Goal: Task Accomplishment & Management: Use online tool/utility

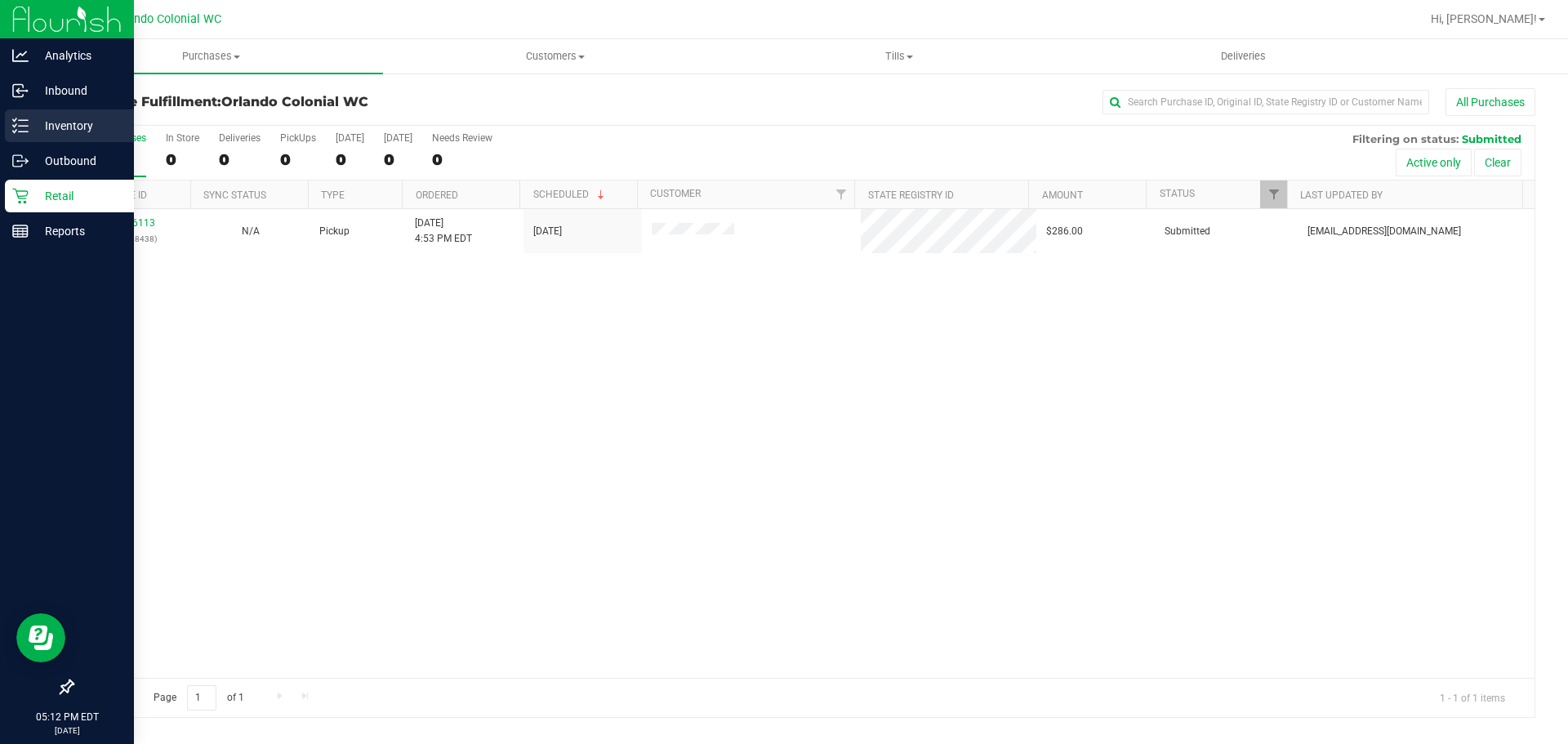
click at [32, 126] on p "Inventory" at bounding box center [77, 126] width 98 height 20
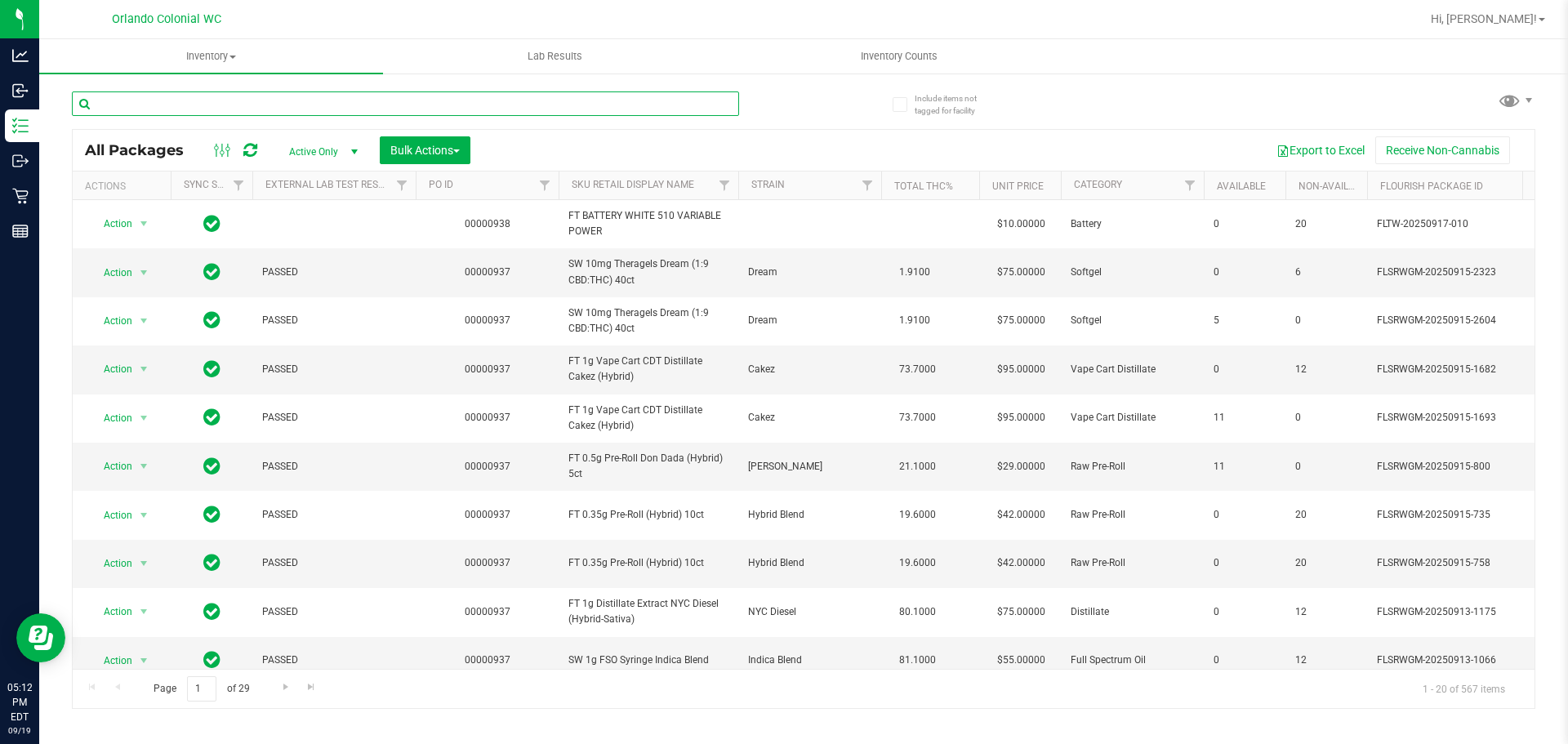
click at [236, 100] on input "text" at bounding box center [405, 103] width 667 height 25
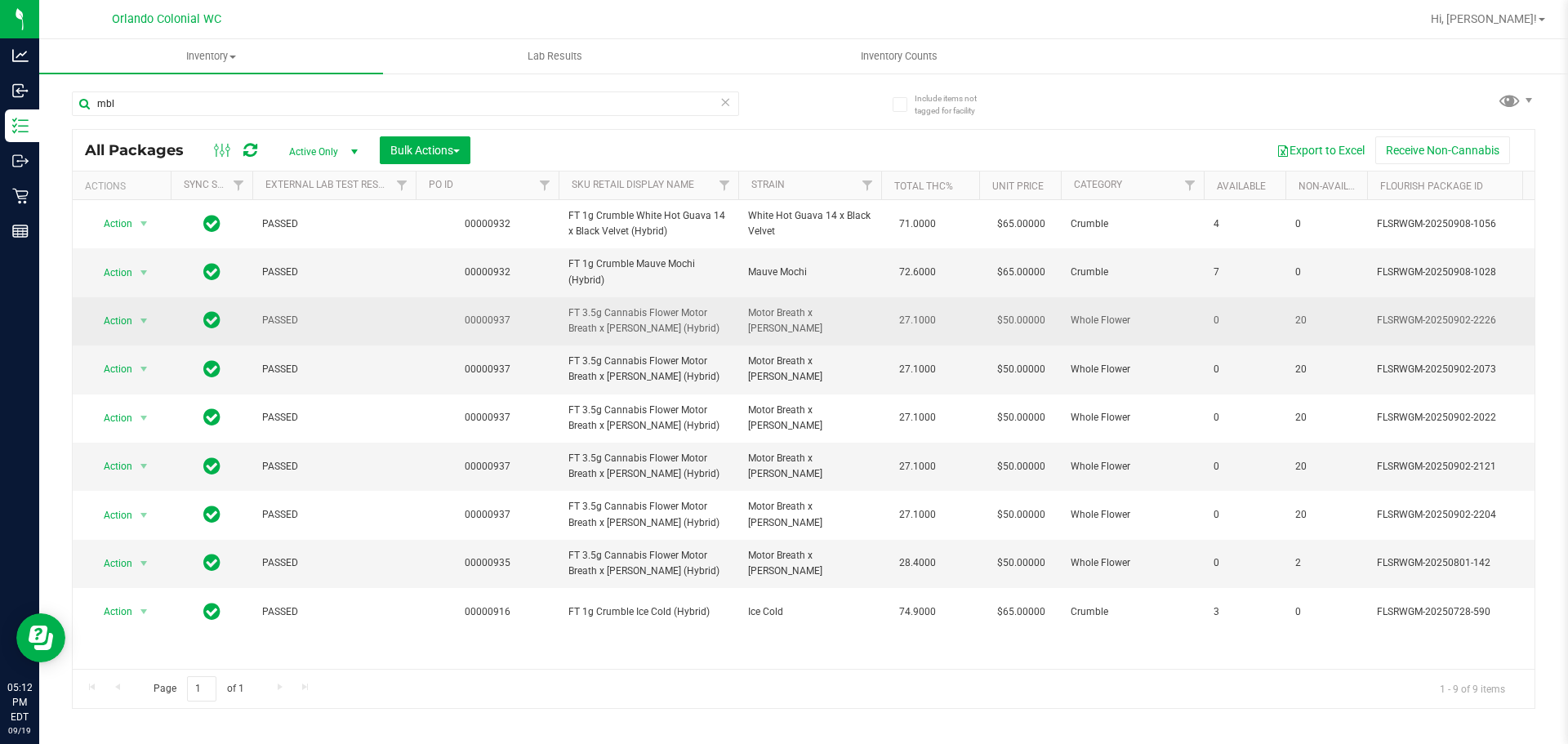
click at [687, 329] on span "FT 3.5g Cannabis Flower Motor Breath x [PERSON_NAME] (Hybrid)" at bounding box center [648, 321] width 160 height 32
click at [666, 337] on td "FT 3.5g Cannabis Flower Motor Breath x [PERSON_NAME] (Hybrid)" at bounding box center [648, 321] width 179 height 48
copy tr "FT 3.5g Cannabis Flower Motor Breath x [PERSON_NAME] (Hybrid)"
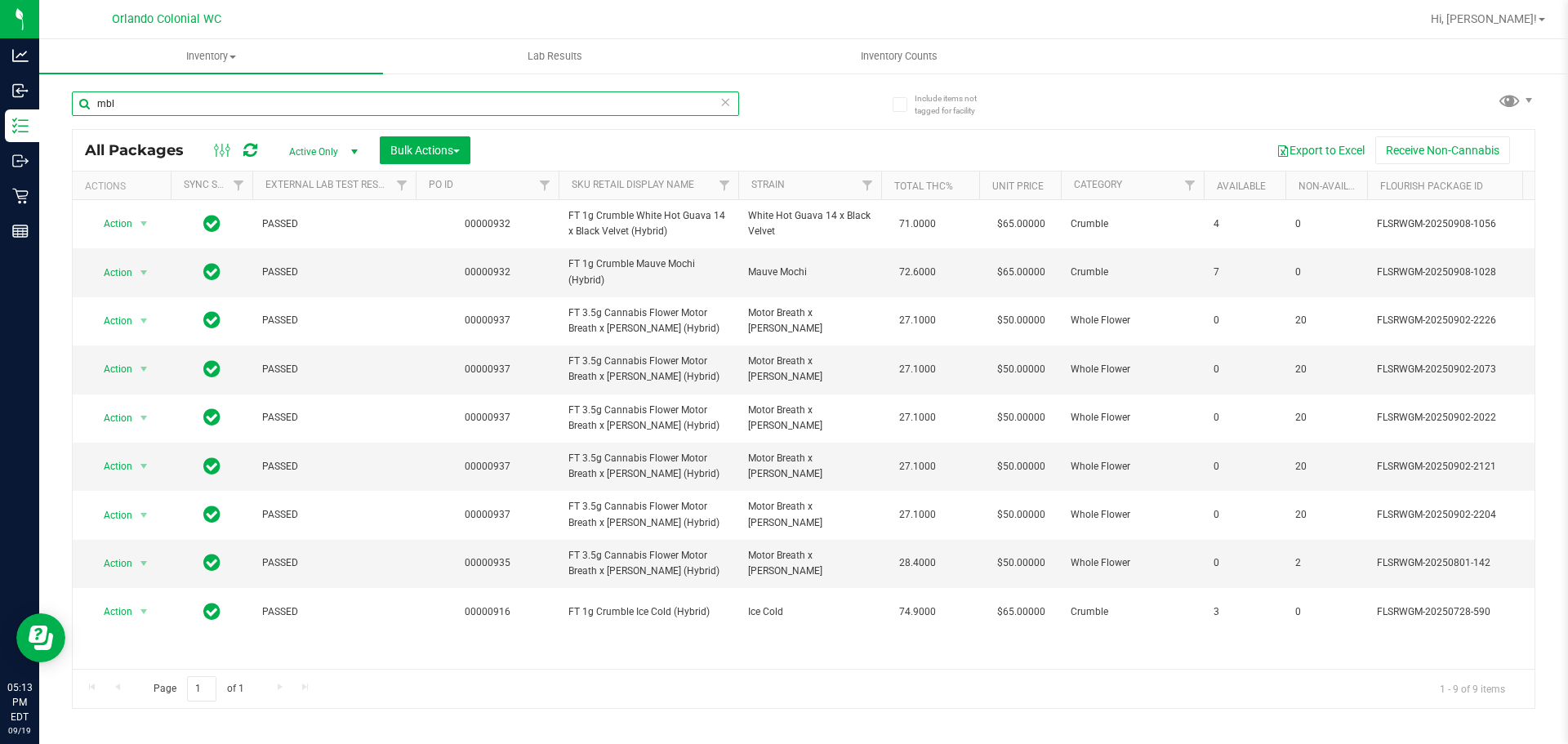
click at [604, 102] on input "mbl" at bounding box center [405, 103] width 667 height 25
paste input "FT 3.5g Cannabis Flower Motor Breath x [PERSON_NAME] (Hybrid)"
type input "FT 3.5g Cannabis Flower Motor Breath x [PERSON_NAME] (Hybrid)"
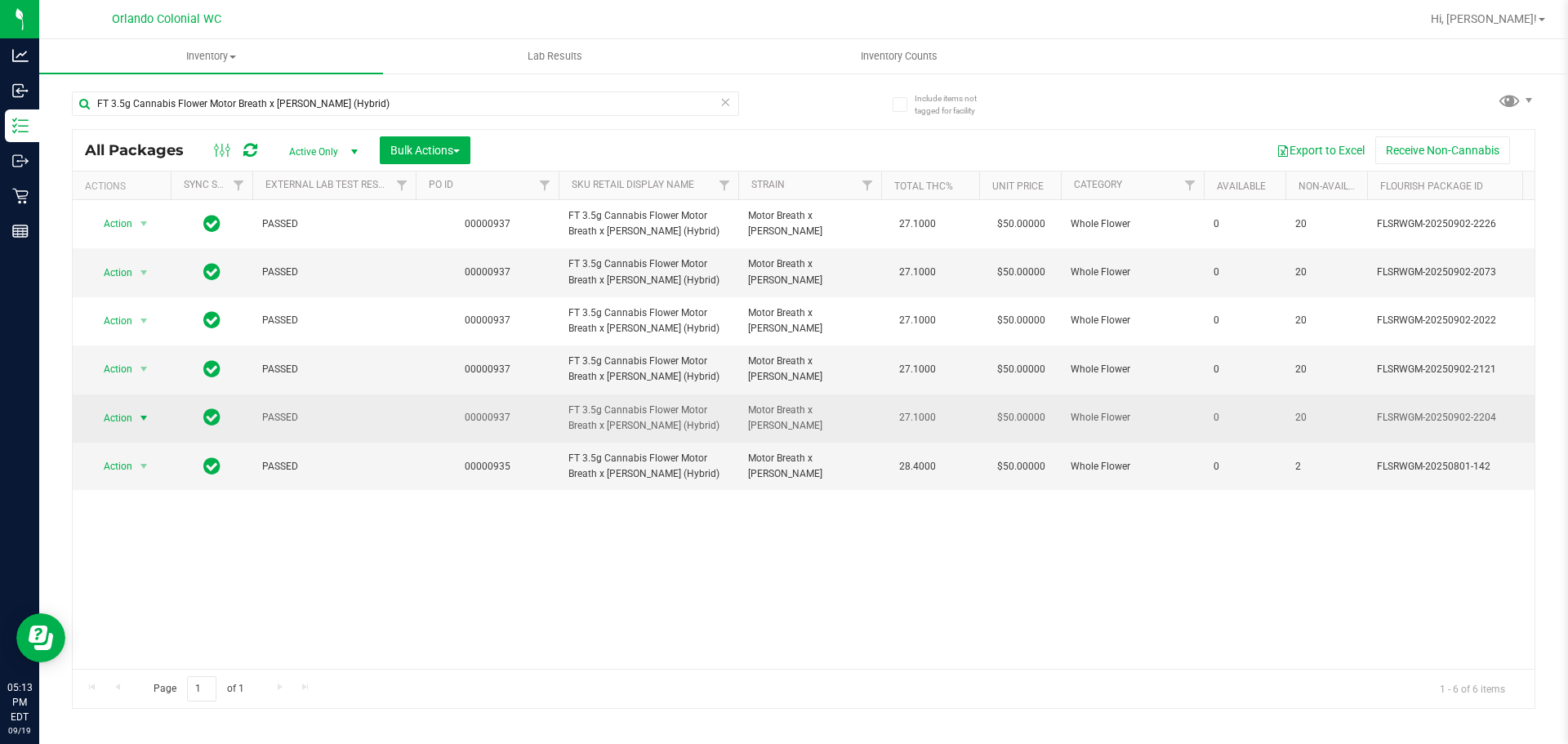
click at [117, 415] on span "Action" at bounding box center [110, 418] width 44 height 23
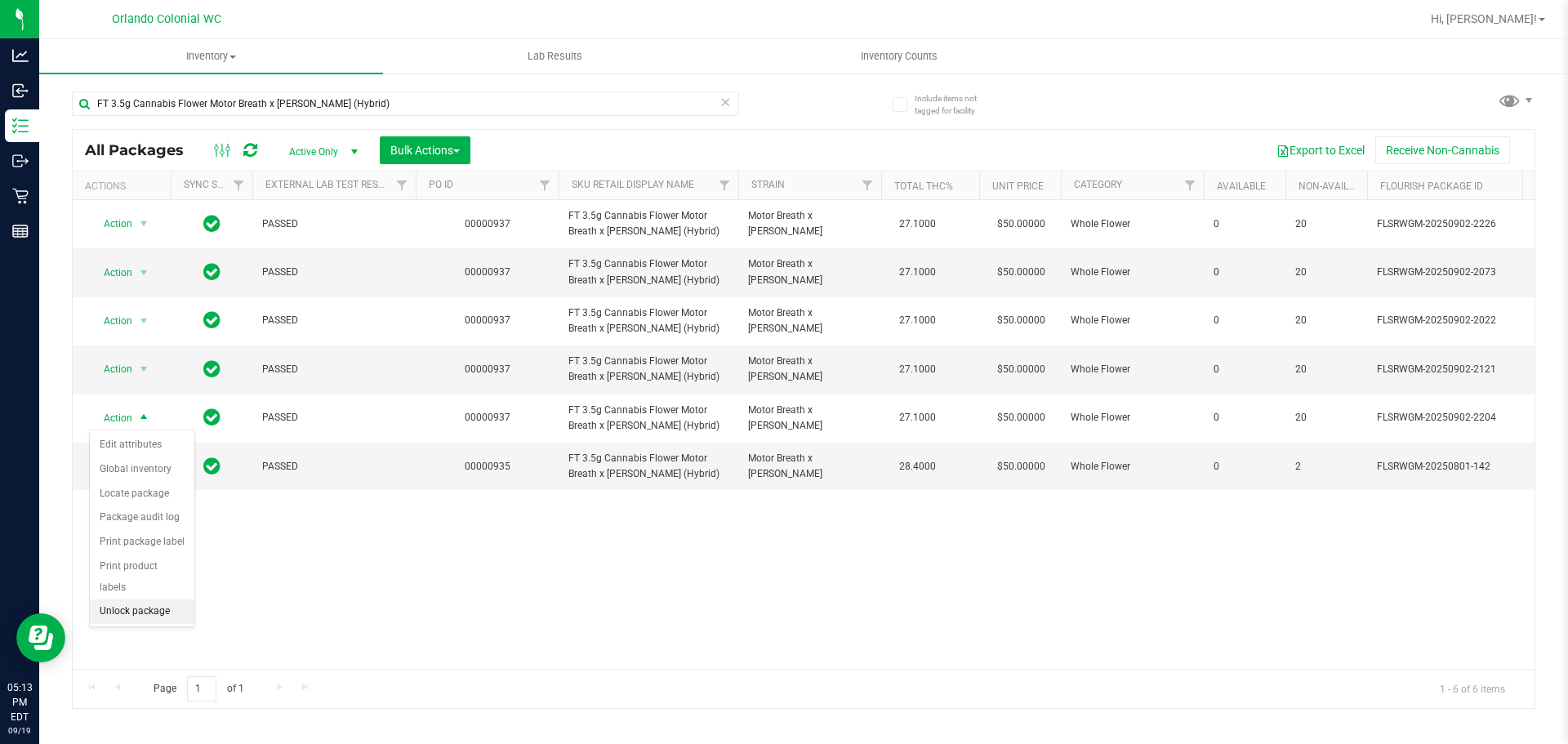
click at [139, 599] on li "Unlock package" at bounding box center [142, 611] width 104 height 25
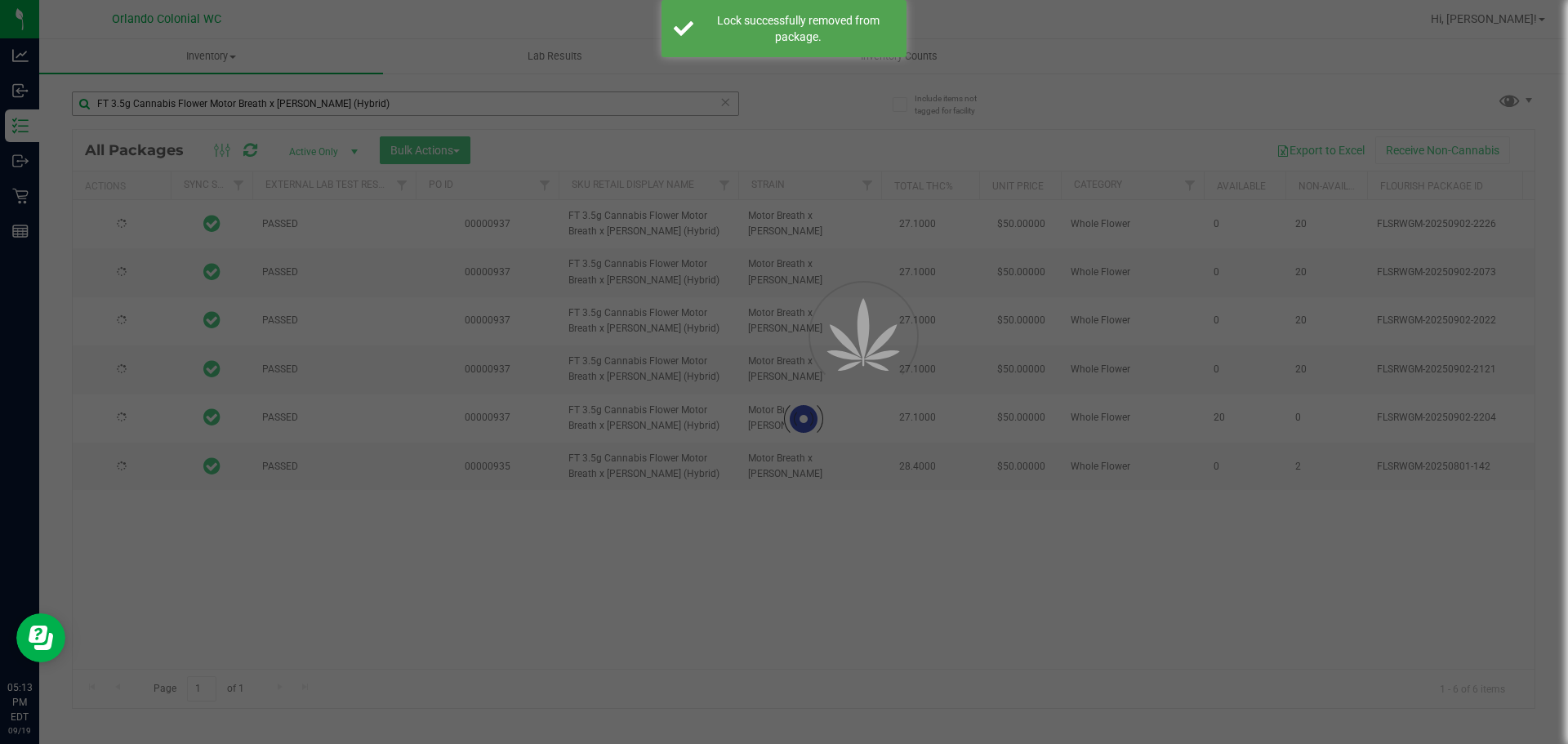
click at [302, 100] on div at bounding box center [784, 372] width 1568 height 744
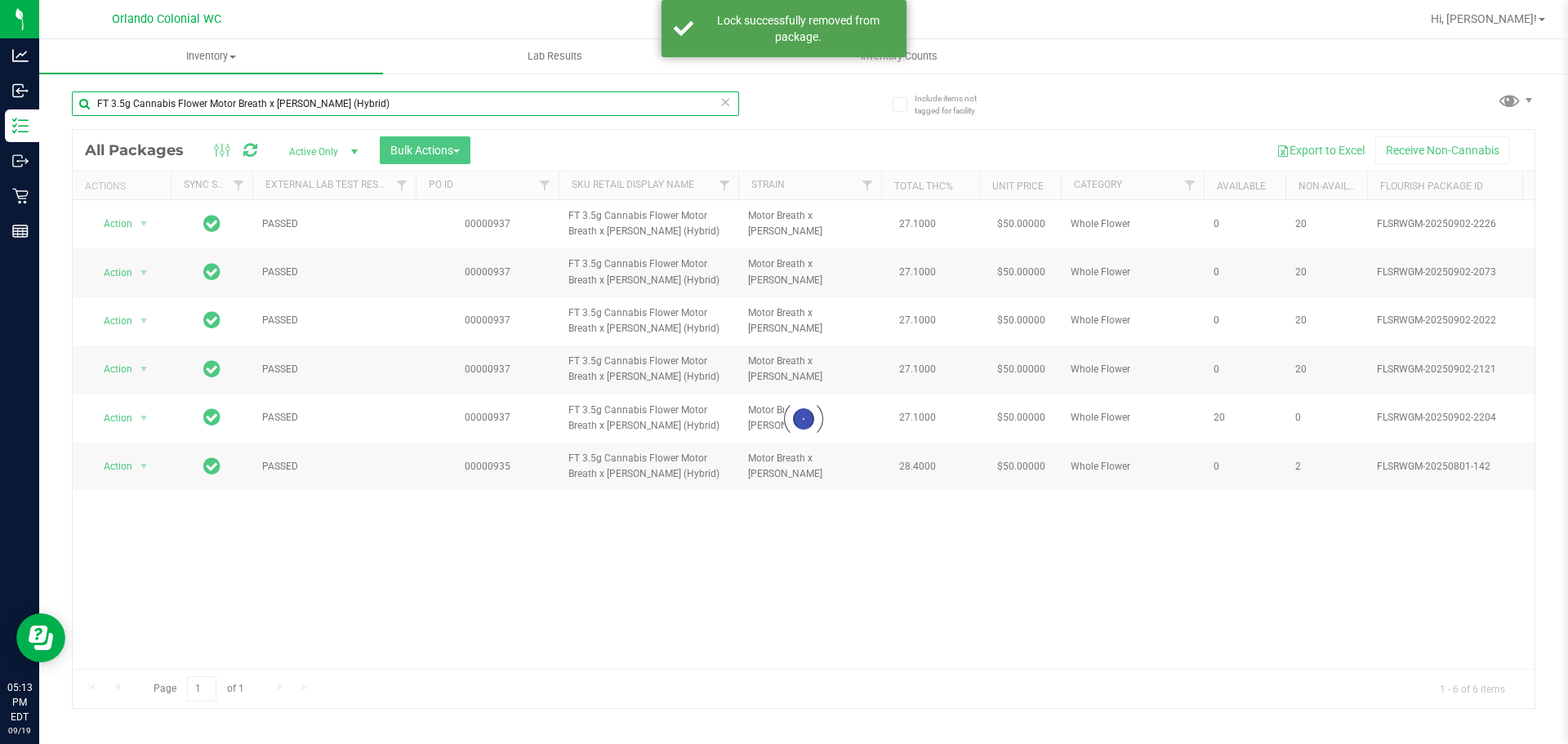
click at [302, 100] on input "FT 3.5g Cannabis Flower Motor Breath x [PERSON_NAME] (Hybrid)" at bounding box center [405, 103] width 667 height 25
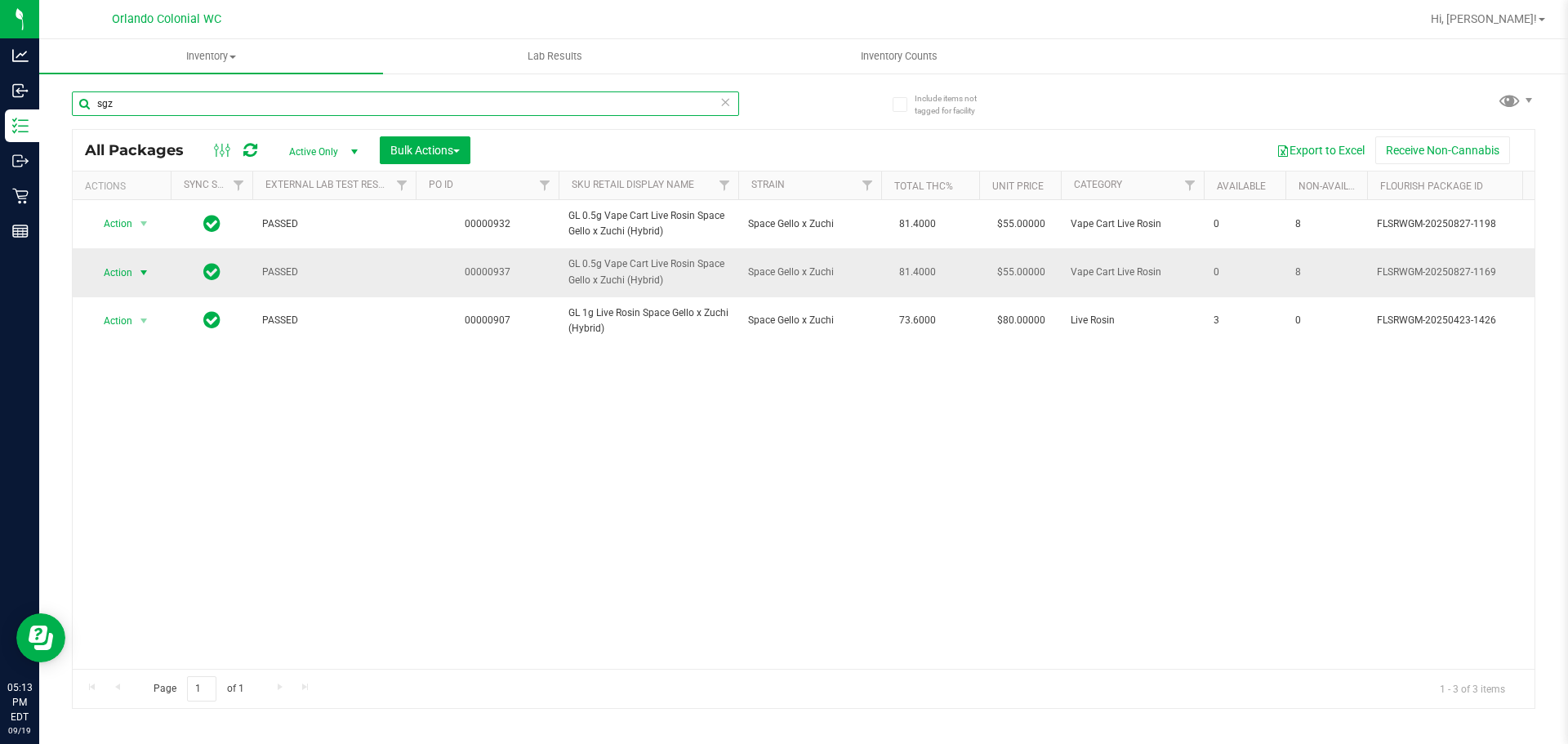
type input "sgz"
click at [120, 271] on span "Action" at bounding box center [110, 272] width 44 height 23
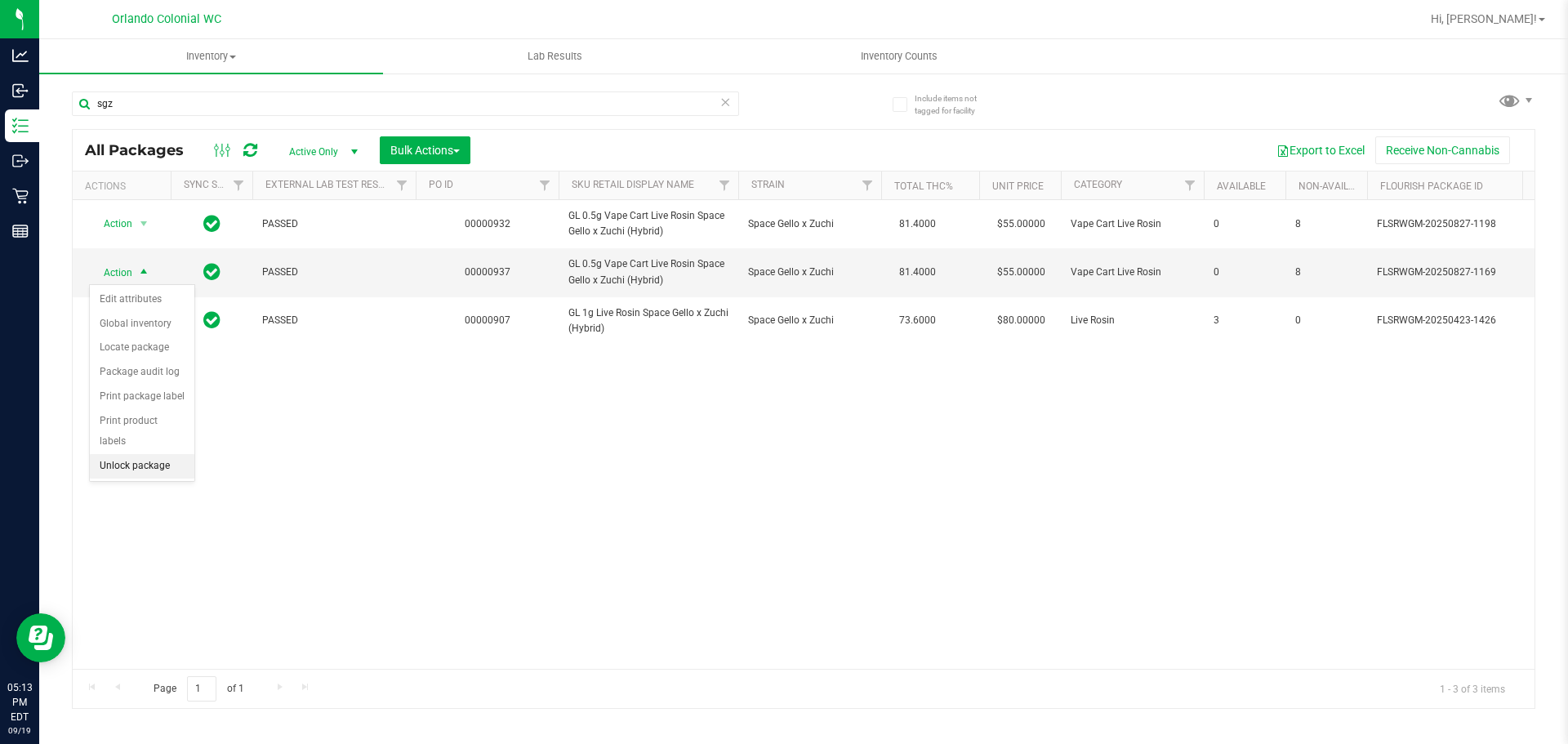
click at [164, 454] on li "Unlock package" at bounding box center [142, 466] width 104 height 25
click at [517, 461] on div "Action Action Edit attributes Global inventory Locate package Package audit log…" at bounding box center [804, 435] width 1462 height 469
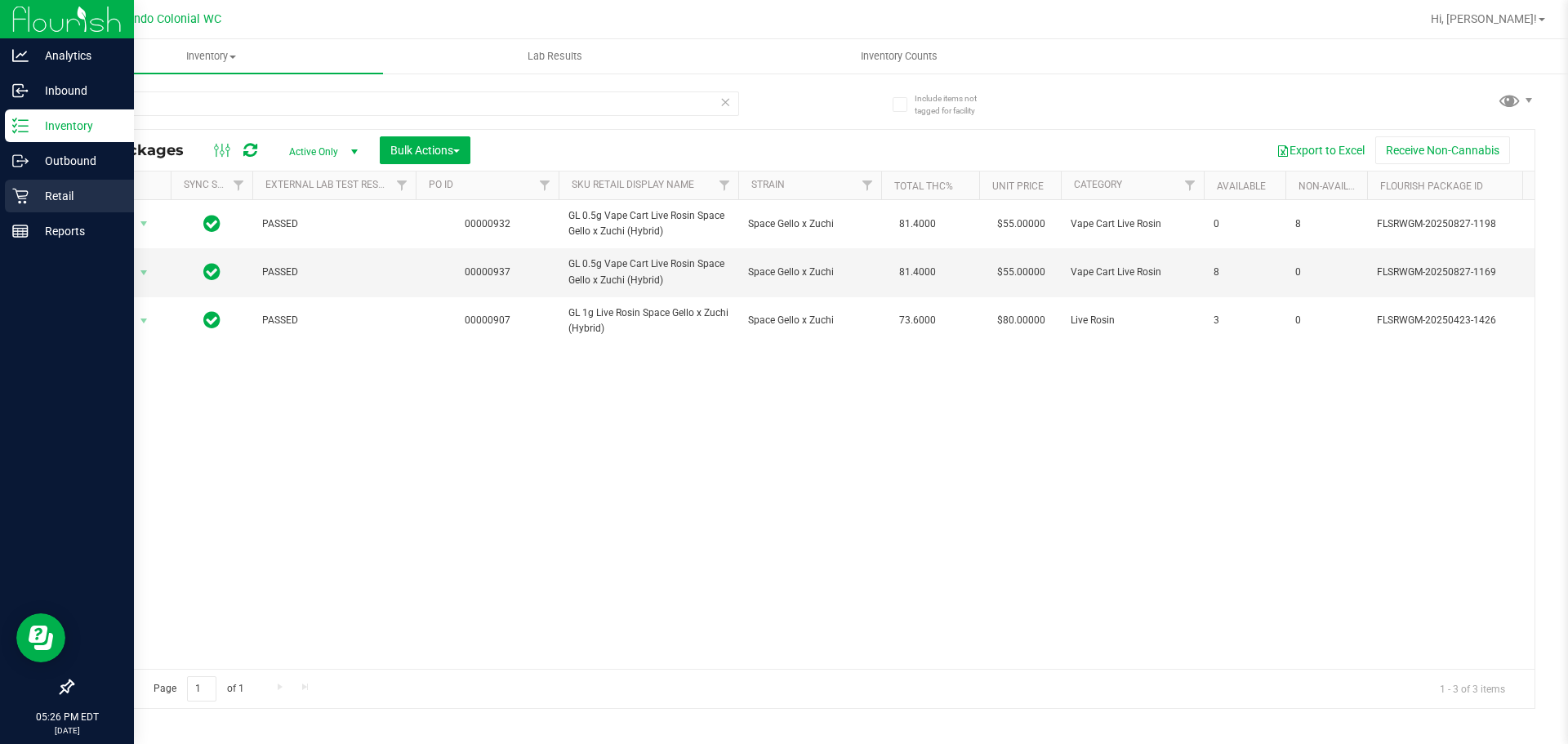
click at [22, 196] on icon at bounding box center [20, 196] width 16 height 16
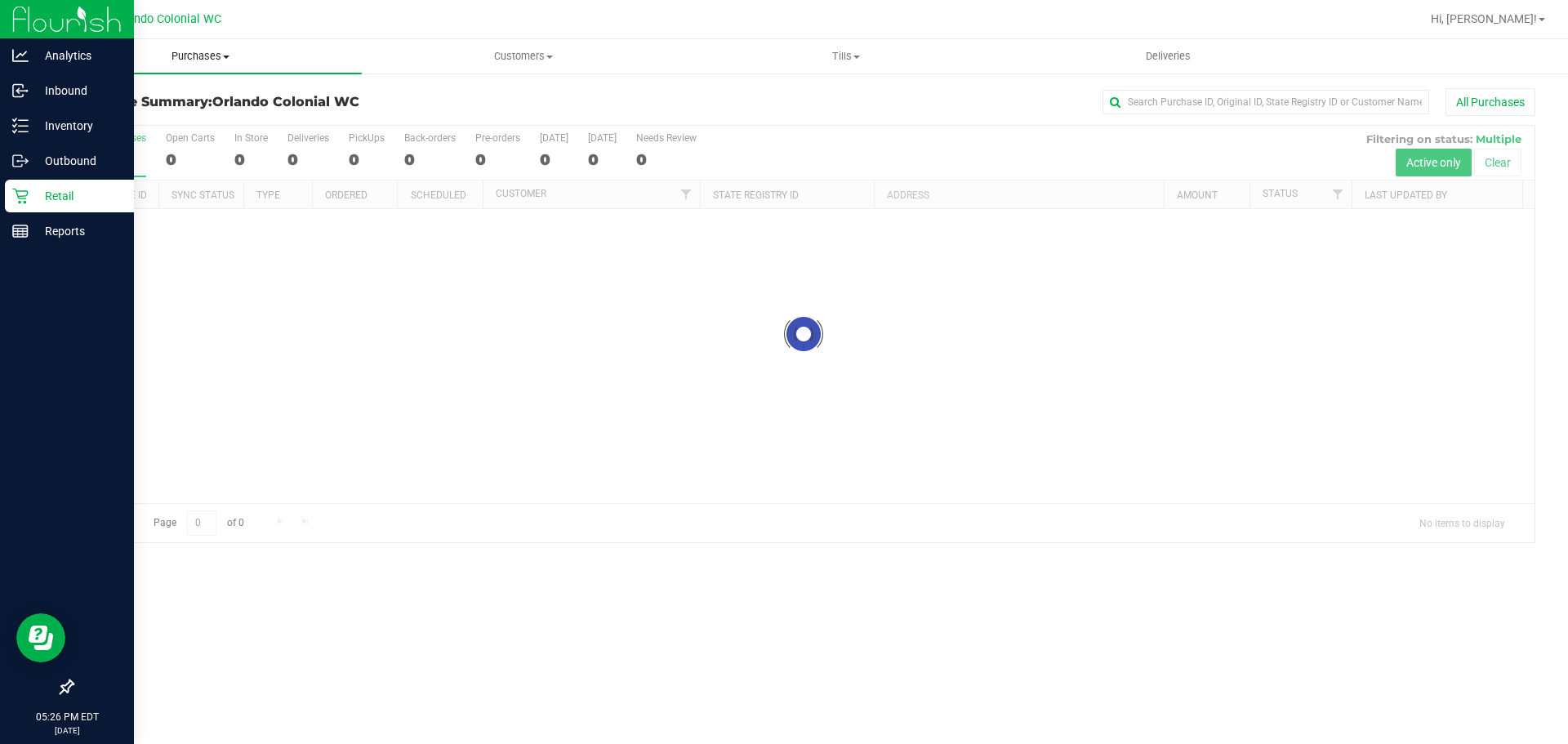
click at [183, 55] on span "Purchases" at bounding box center [200, 56] width 322 height 15
click at [129, 122] on span "Fulfillment" at bounding box center [90, 118] width 101 height 14
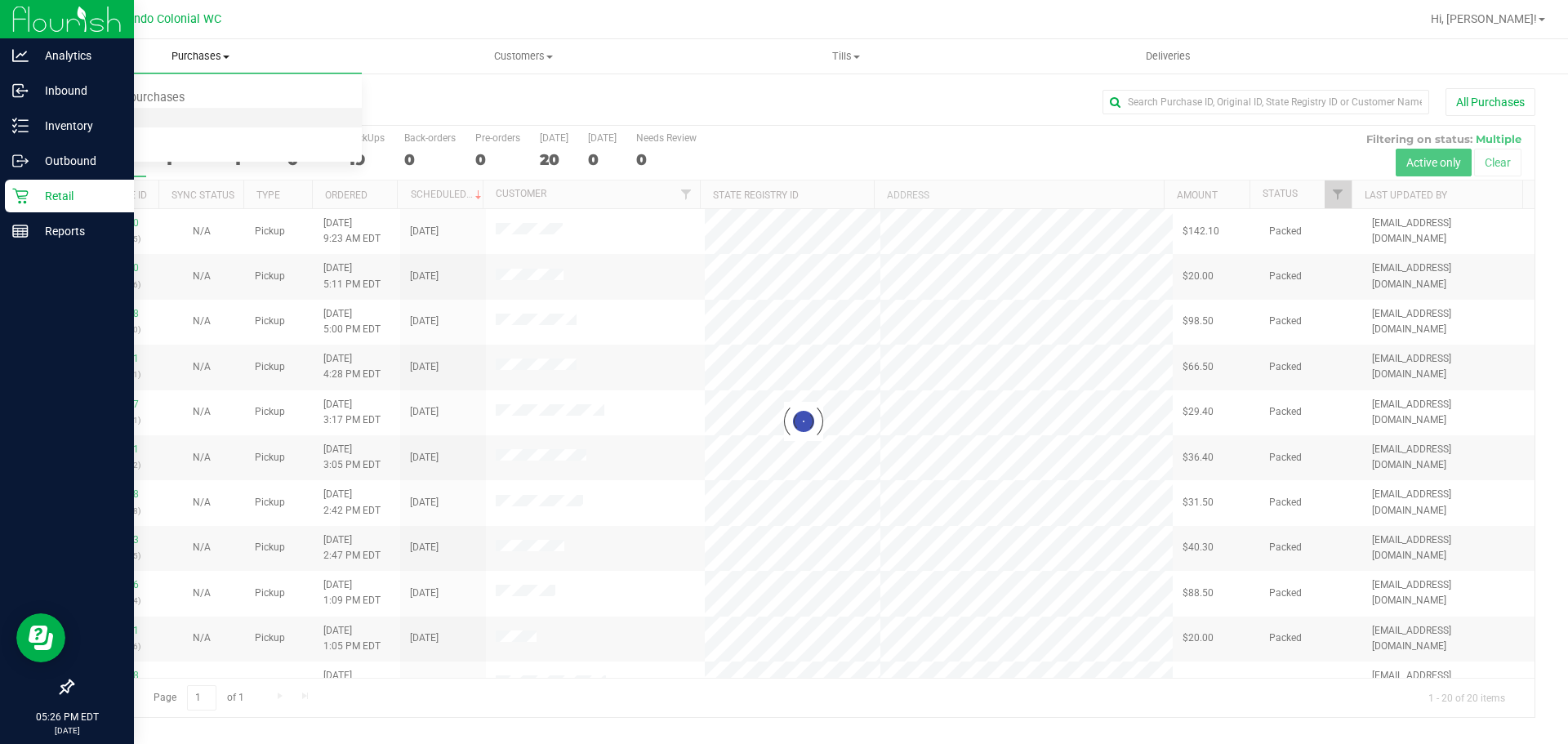
click at [84, 122] on span "Fulfillment" at bounding box center [90, 118] width 101 height 14
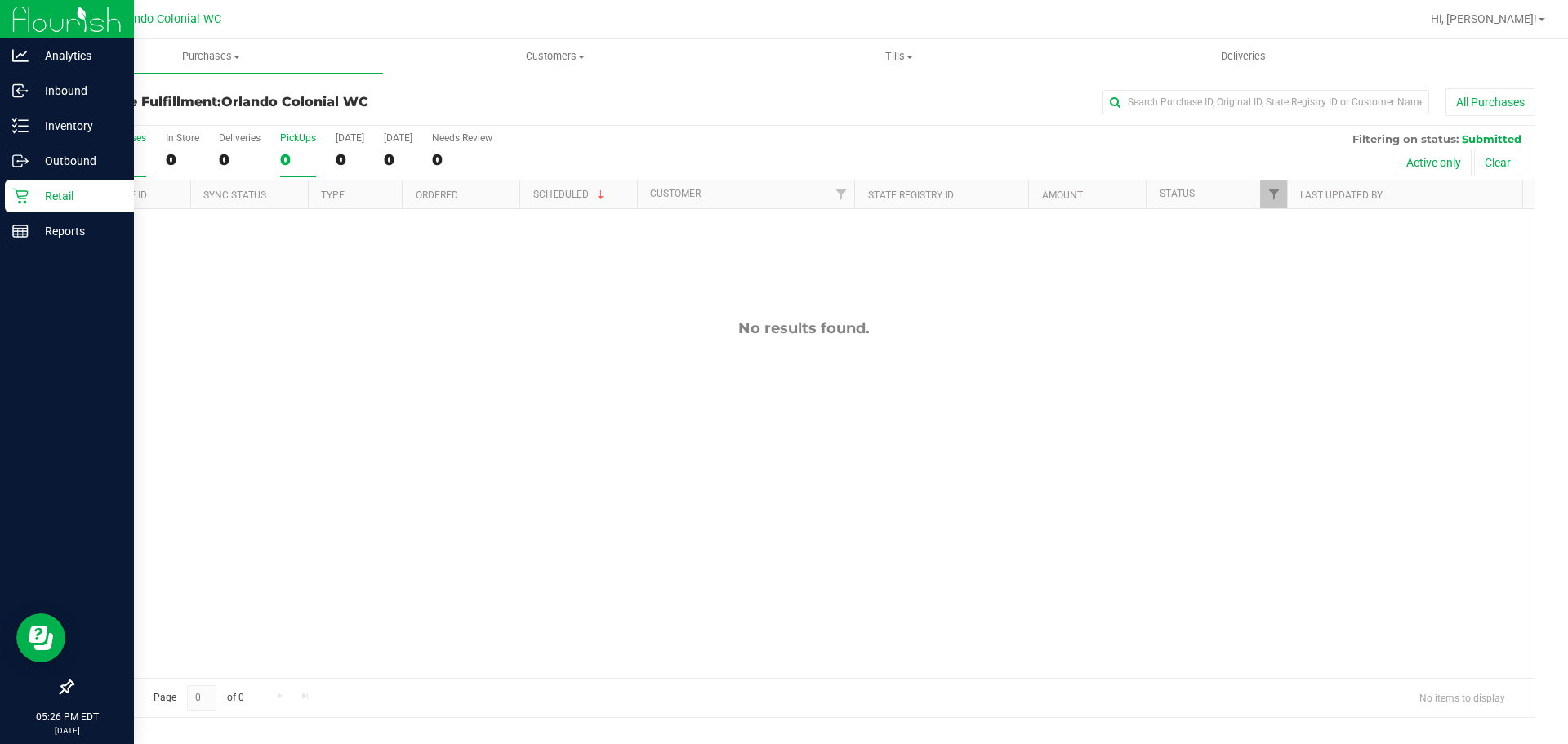
click at [289, 156] on div "0" at bounding box center [297, 160] width 35 height 19
click at [0, 0] on input "PickUps 0" at bounding box center [0, 0] width 0 height 0
click at [292, 141] on div "PickUps" at bounding box center [297, 138] width 35 height 12
click at [0, 0] on input "PickUps 0" at bounding box center [0, 0] width 0 height 0
click at [619, 495] on div "No results found." at bounding box center [804, 499] width 1462 height 579
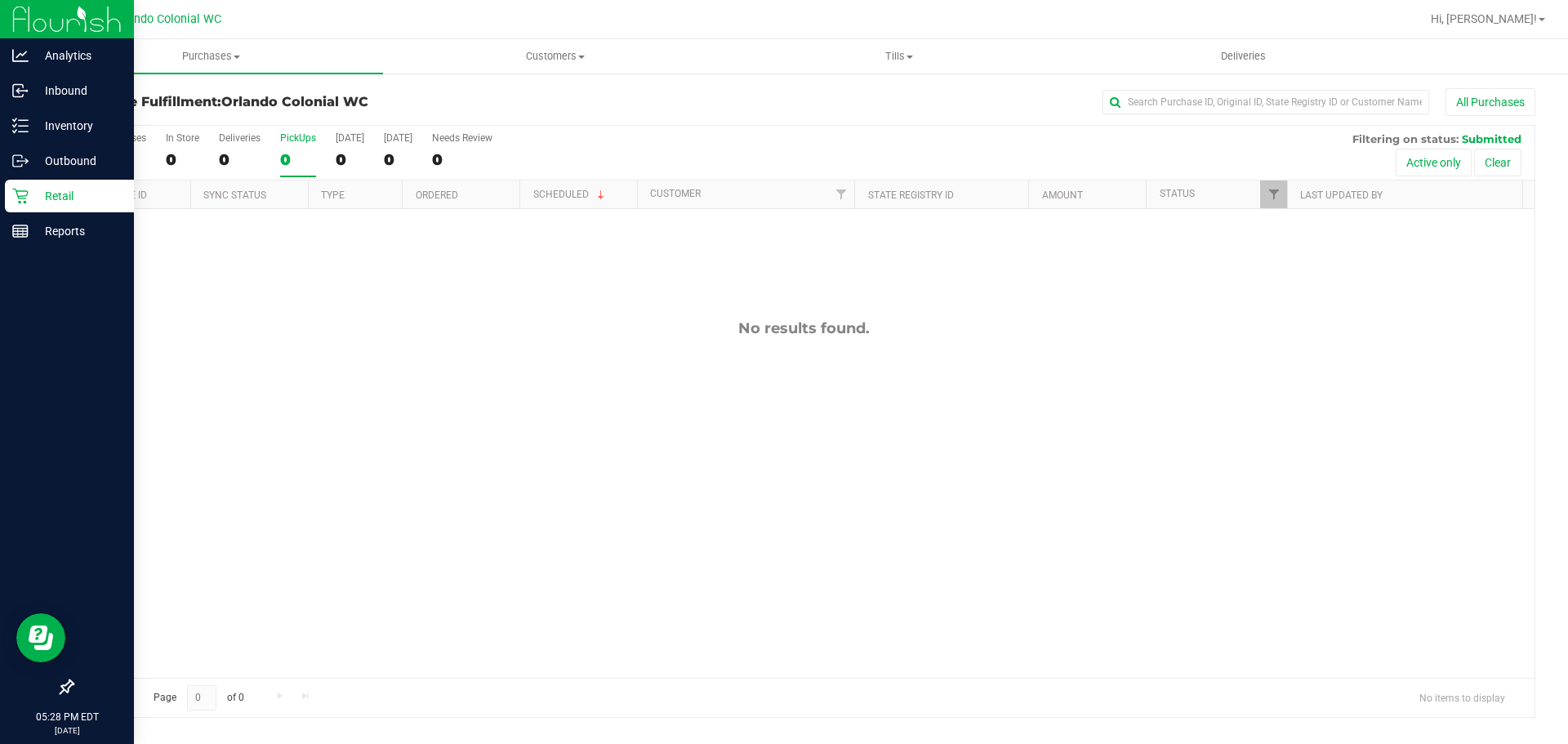
click at [639, 461] on div "No results found." at bounding box center [804, 499] width 1462 height 579
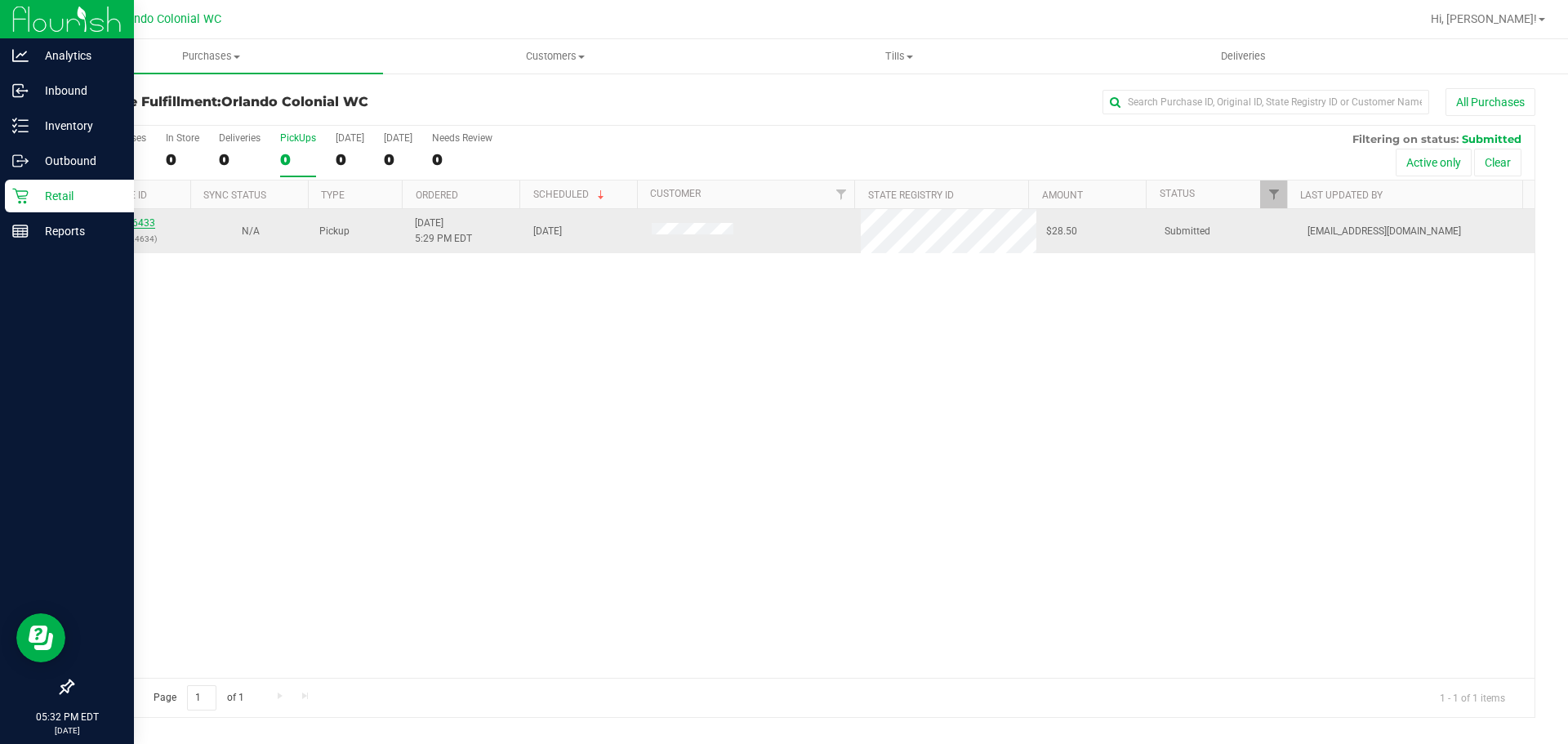
click at [139, 227] on link "11976433" at bounding box center [132, 224] width 45 height 12
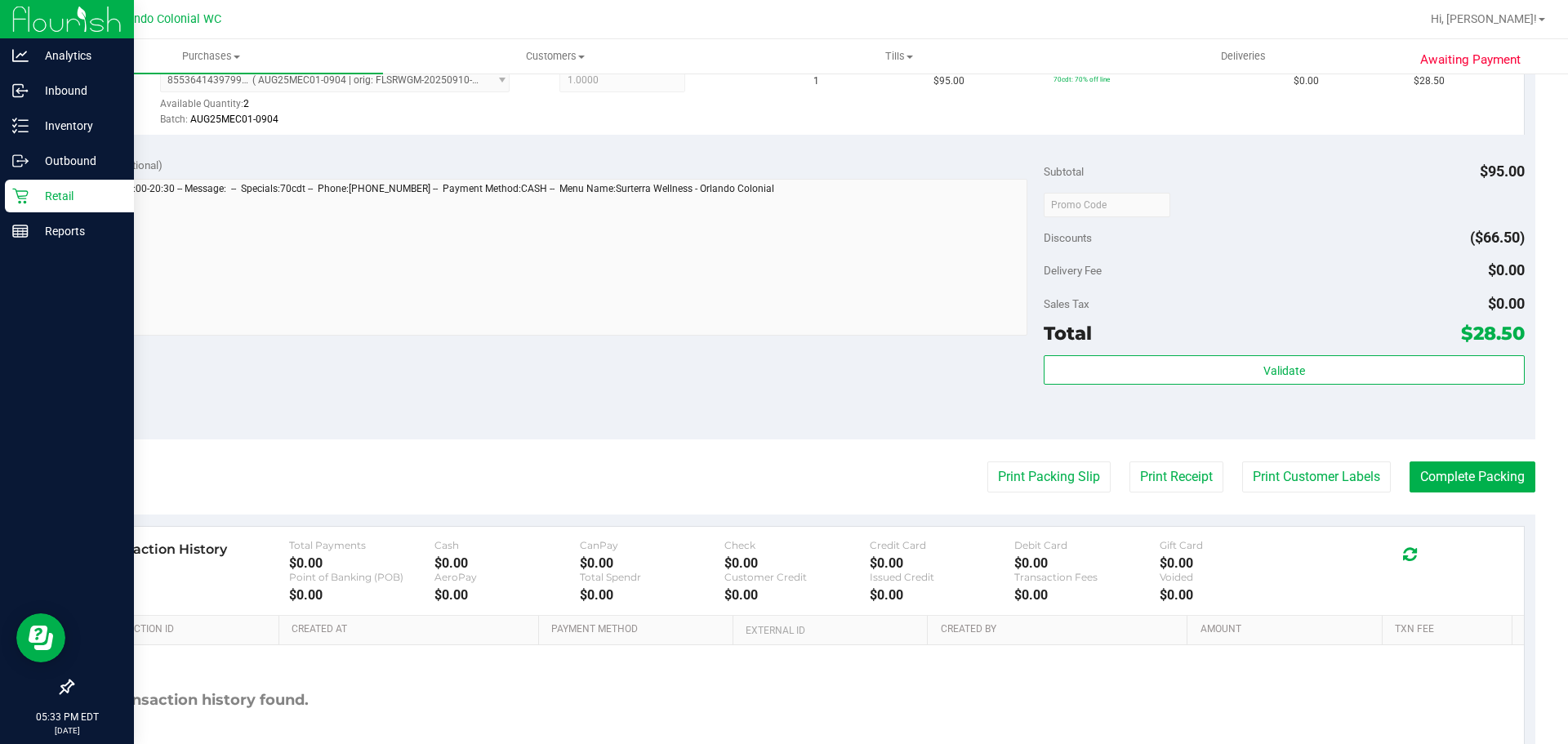
scroll to position [591, 0]
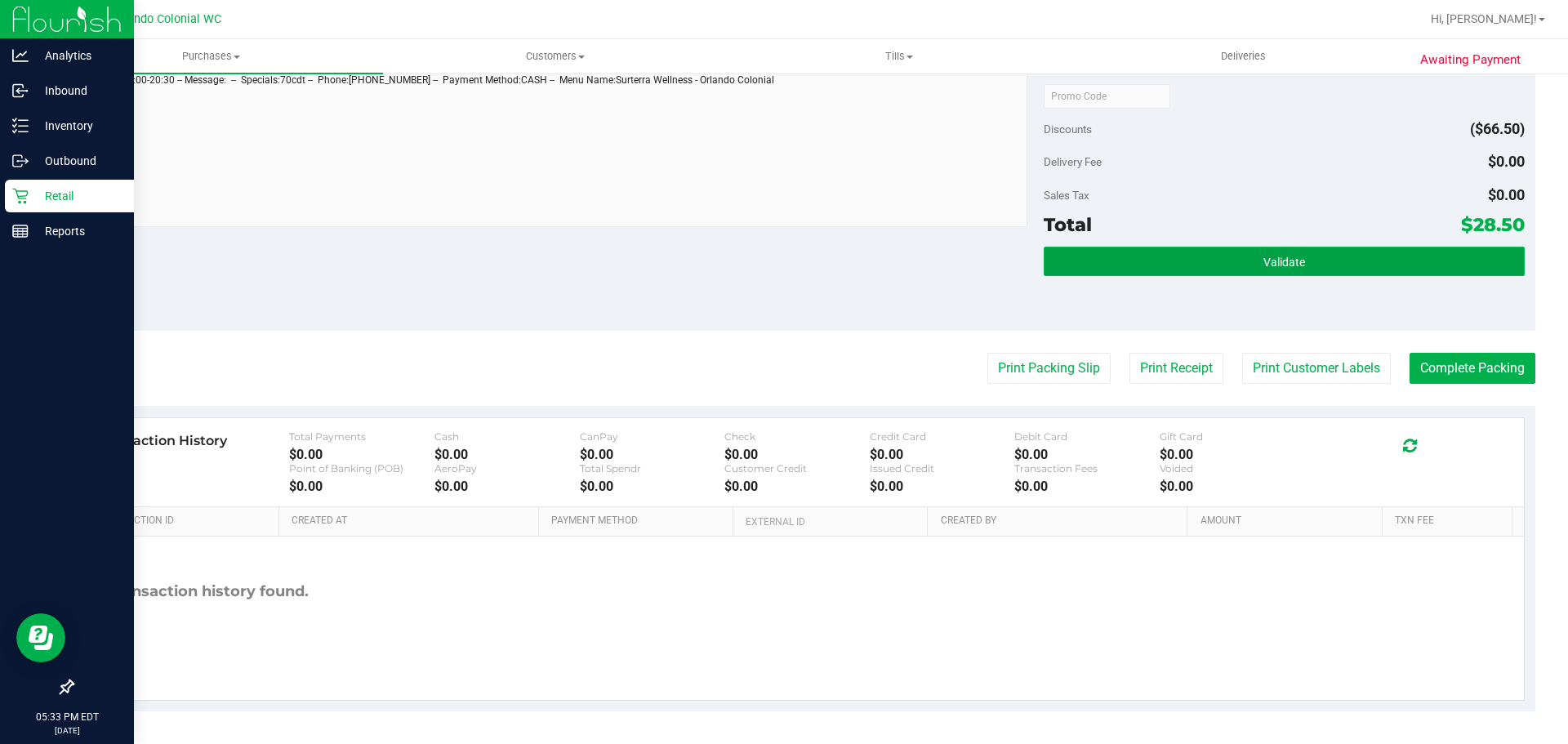
click at [1196, 275] on button "Validate" at bounding box center [1282, 261] width 480 height 30
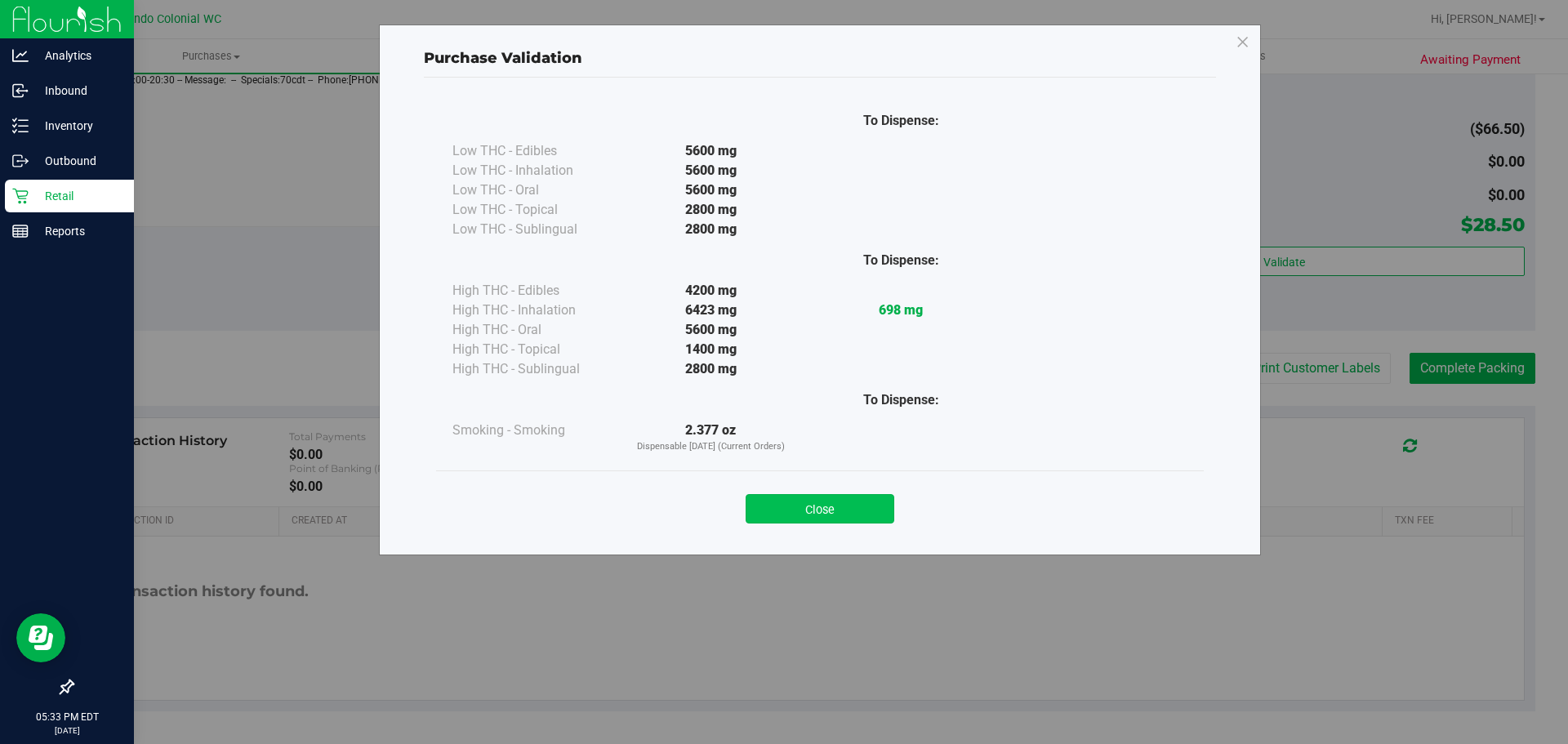
click at [877, 501] on button "Close" at bounding box center [819, 509] width 149 height 30
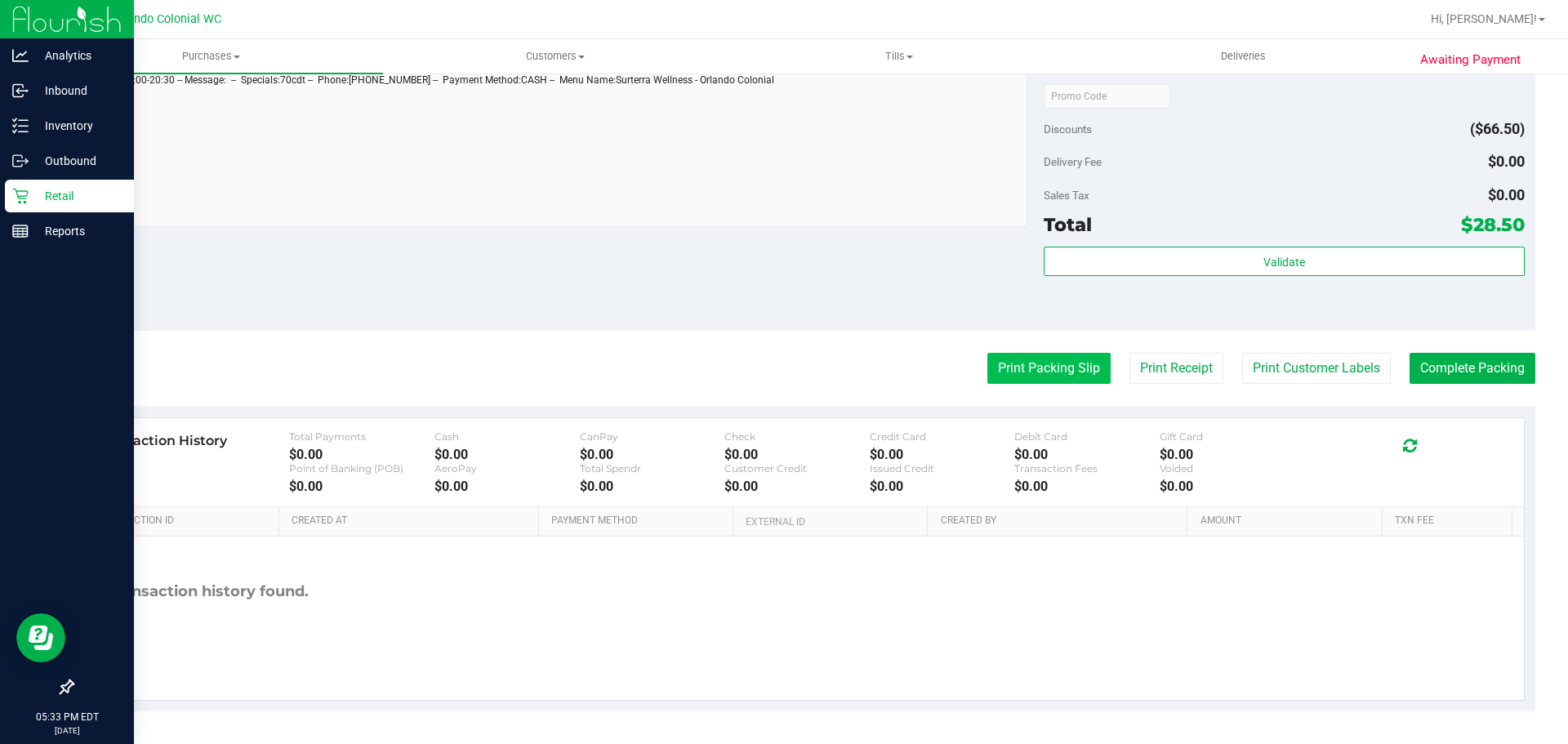
click at [1010, 361] on button "Print Packing Slip" at bounding box center [1048, 369] width 123 height 32
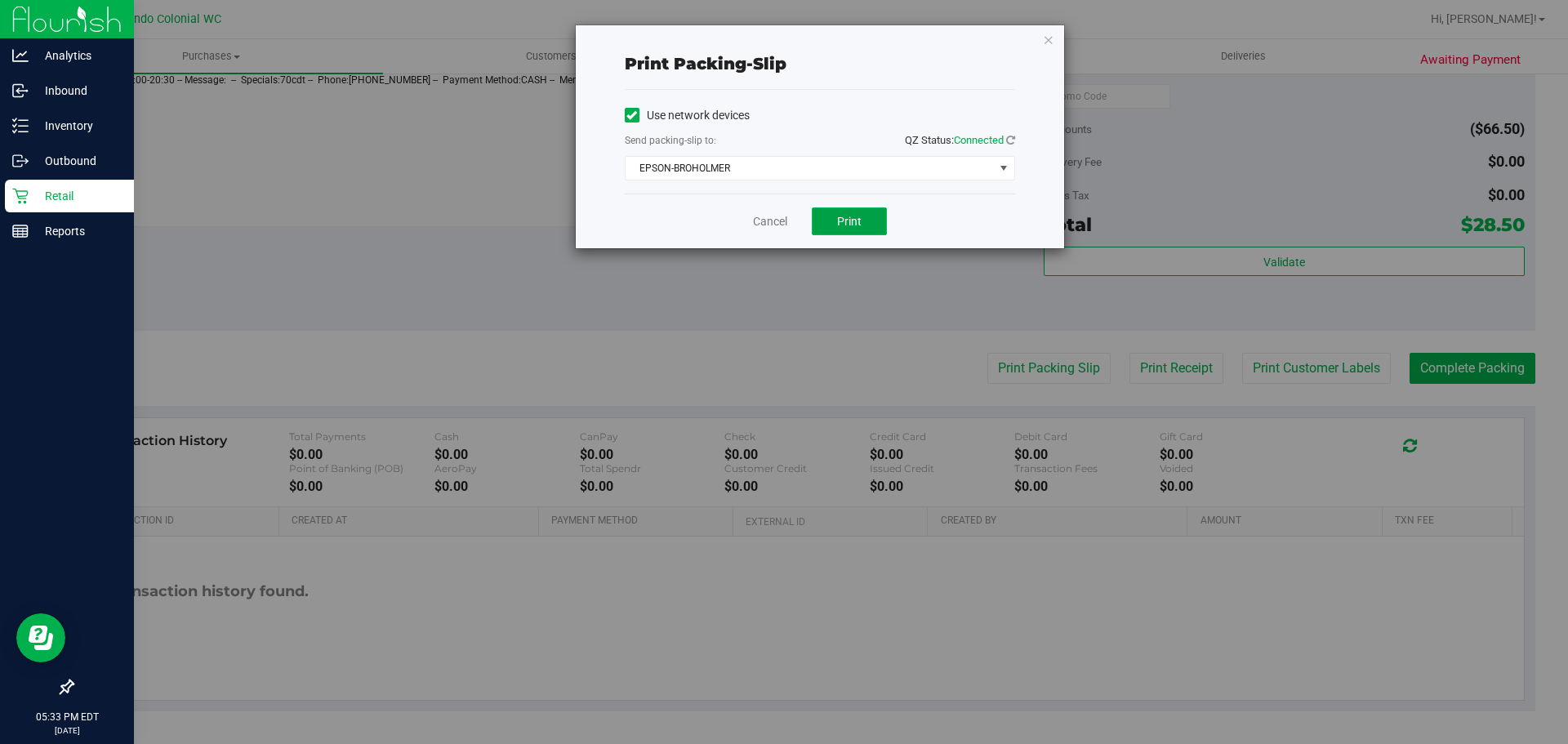
click at [844, 231] on button "Print" at bounding box center [849, 222] width 75 height 28
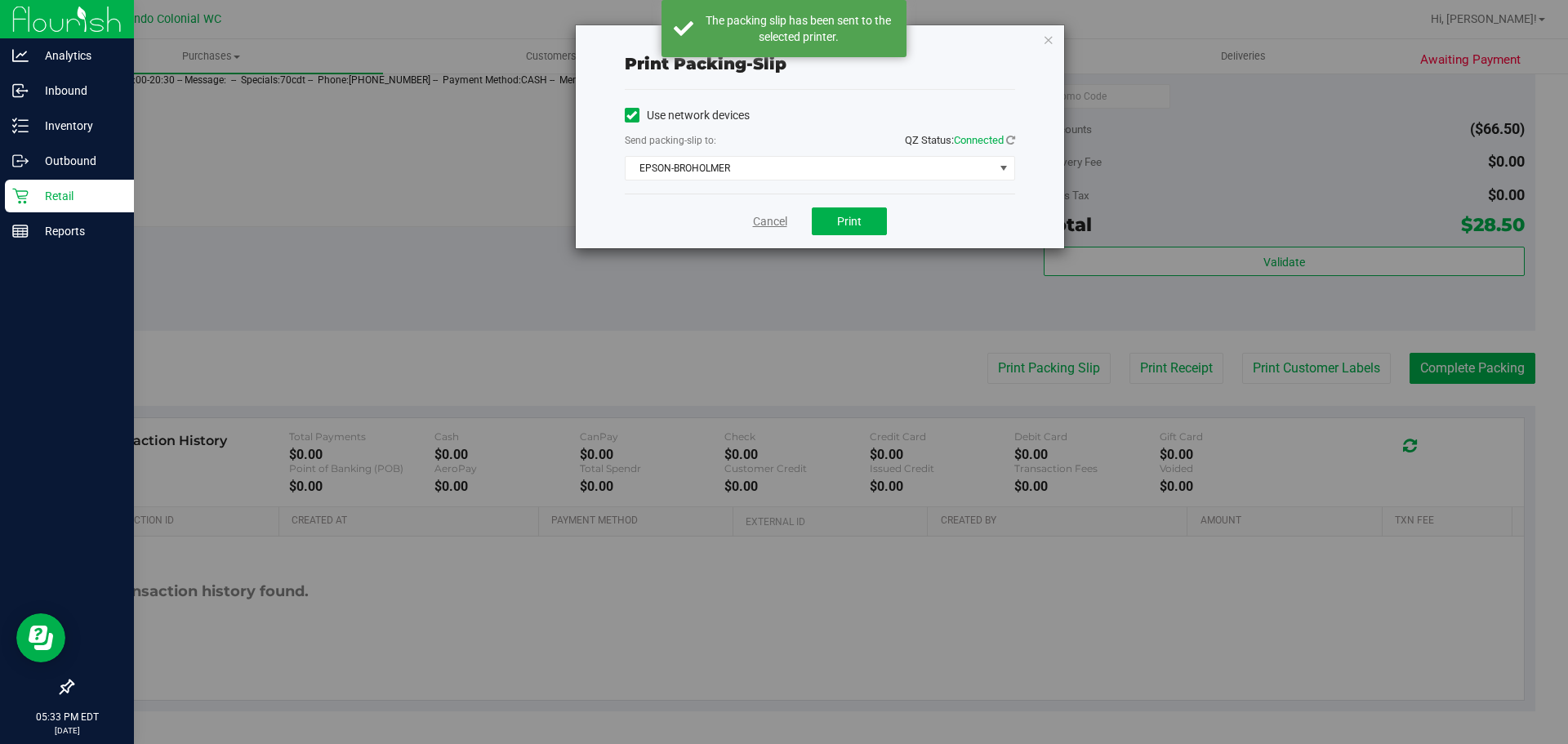
click at [771, 215] on link "Cancel" at bounding box center [769, 221] width 34 height 17
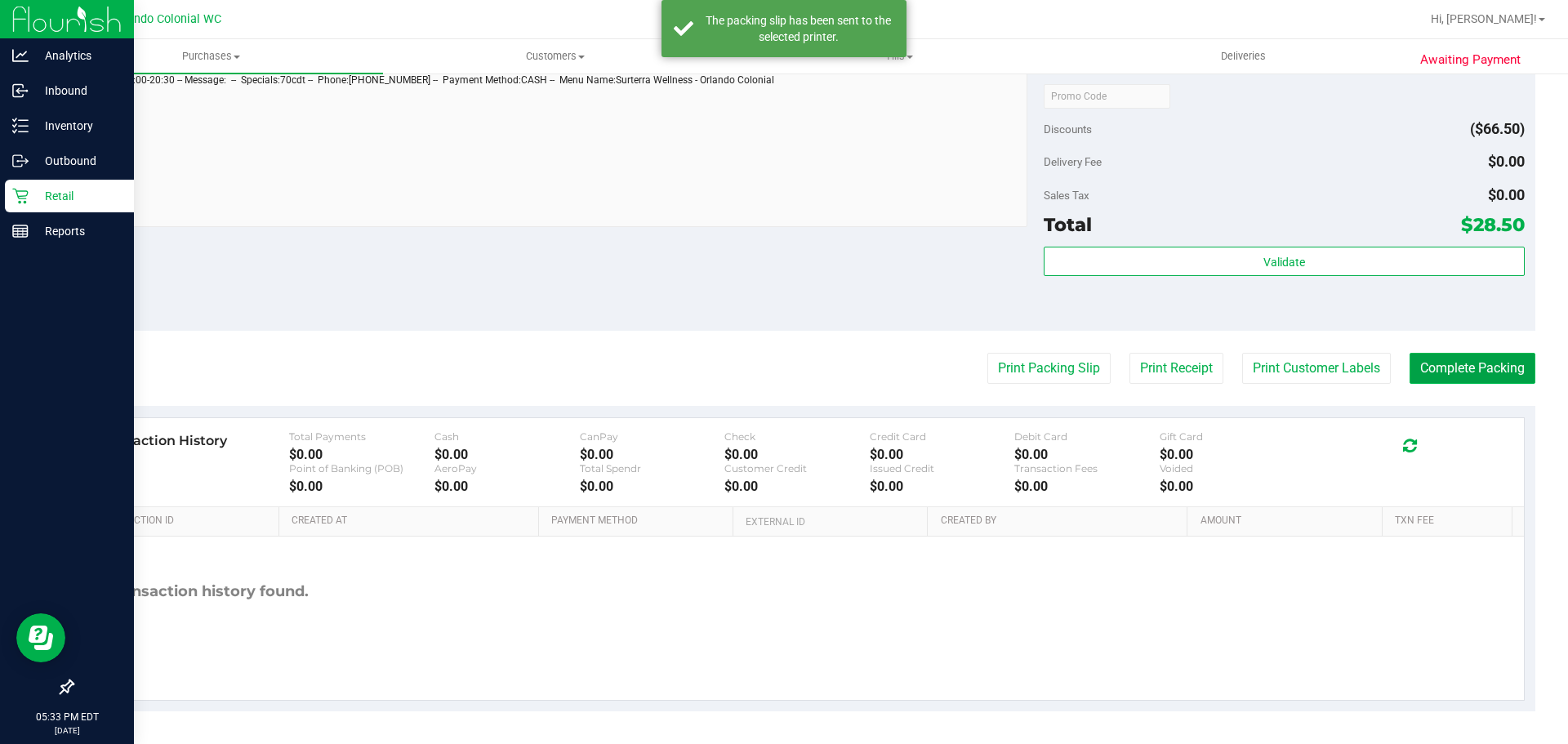
click at [1483, 368] on button "Complete Packing" at bounding box center [1472, 369] width 126 height 32
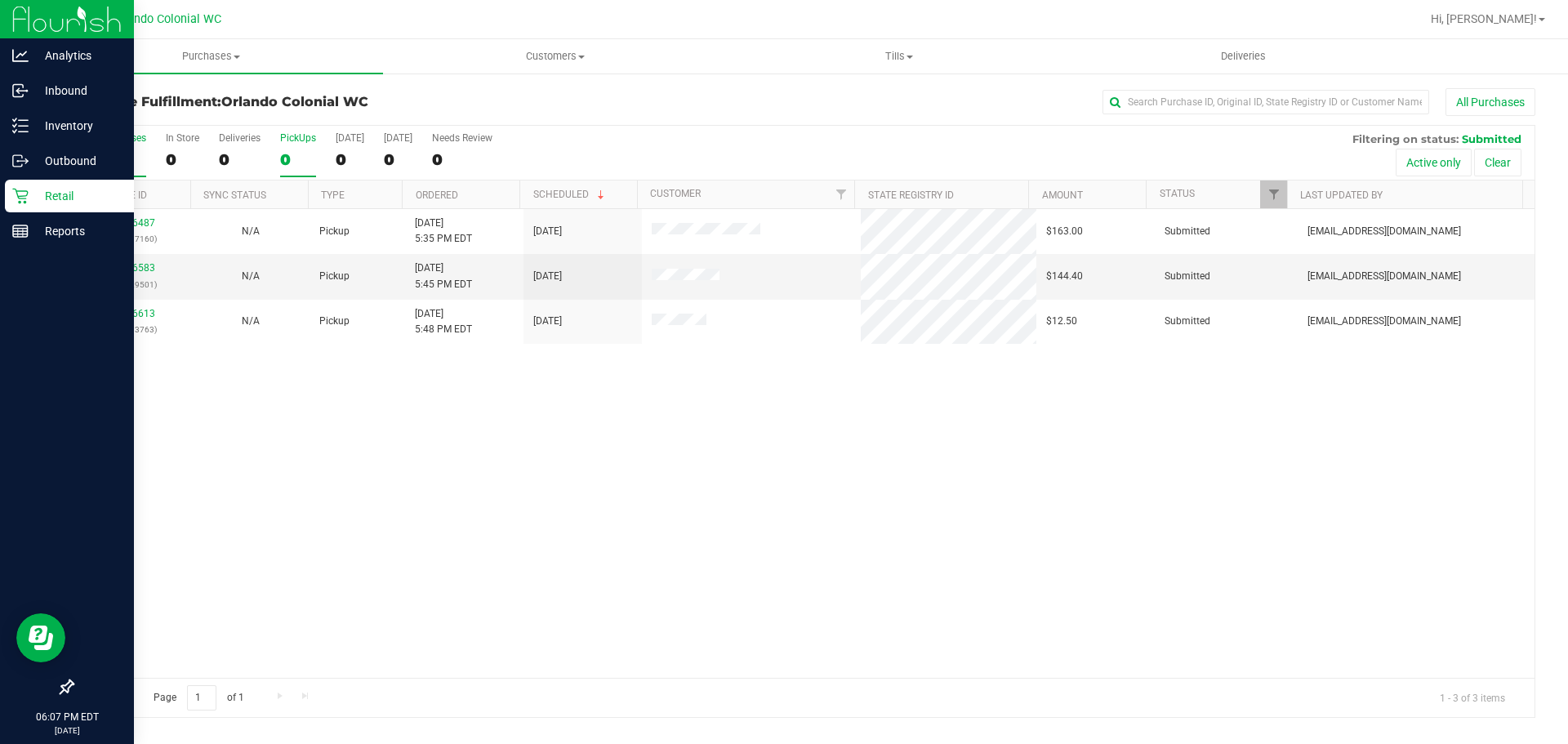
click at [304, 151] on div "0" at bounding box center [297, 160] width 35 height 19
click at [0, 0] on input "PickUps 0" at bounding box center [0, 0] width 0 height 0
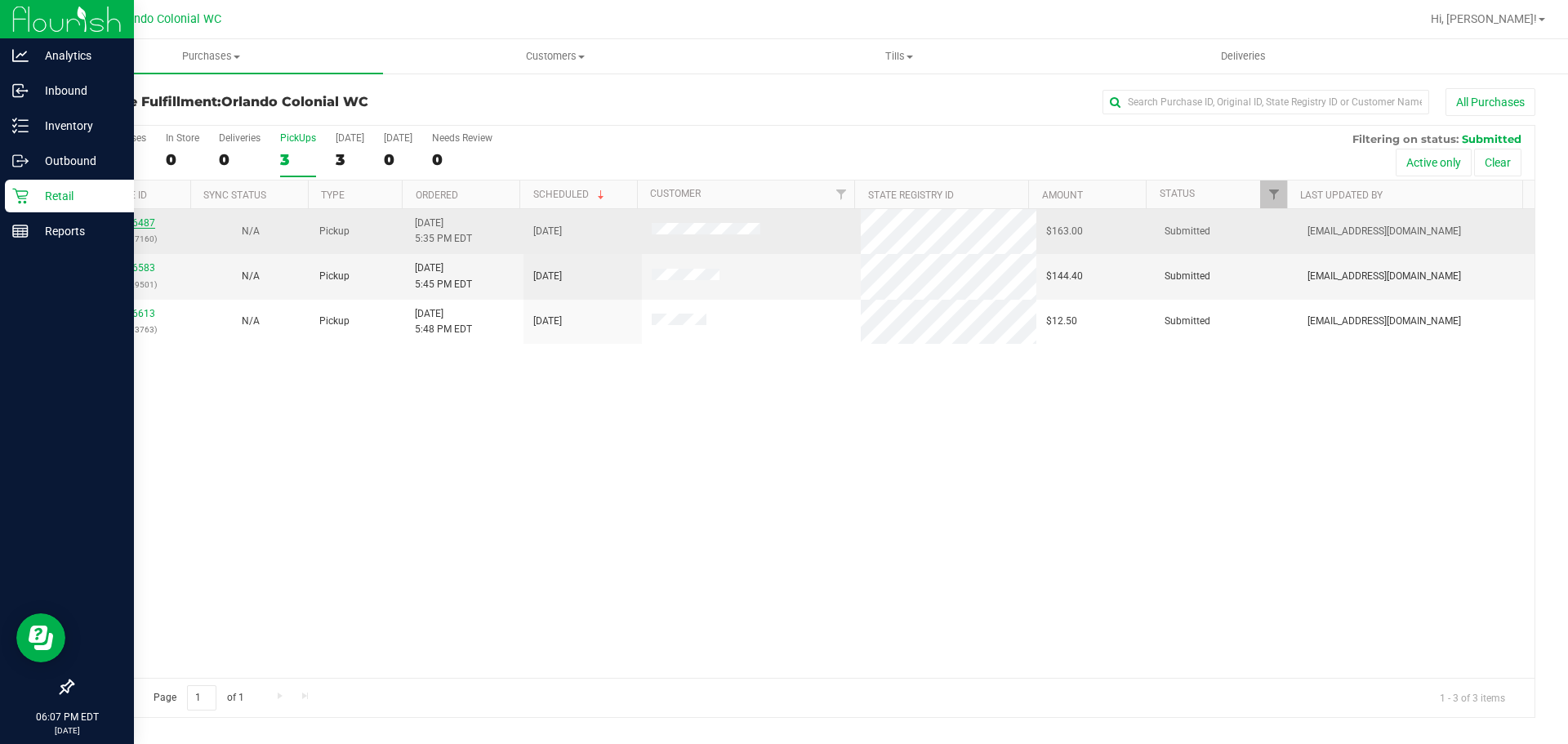
click at [123, 222] on link "11976487" at bounding box center [132, 224] width 45 height 12
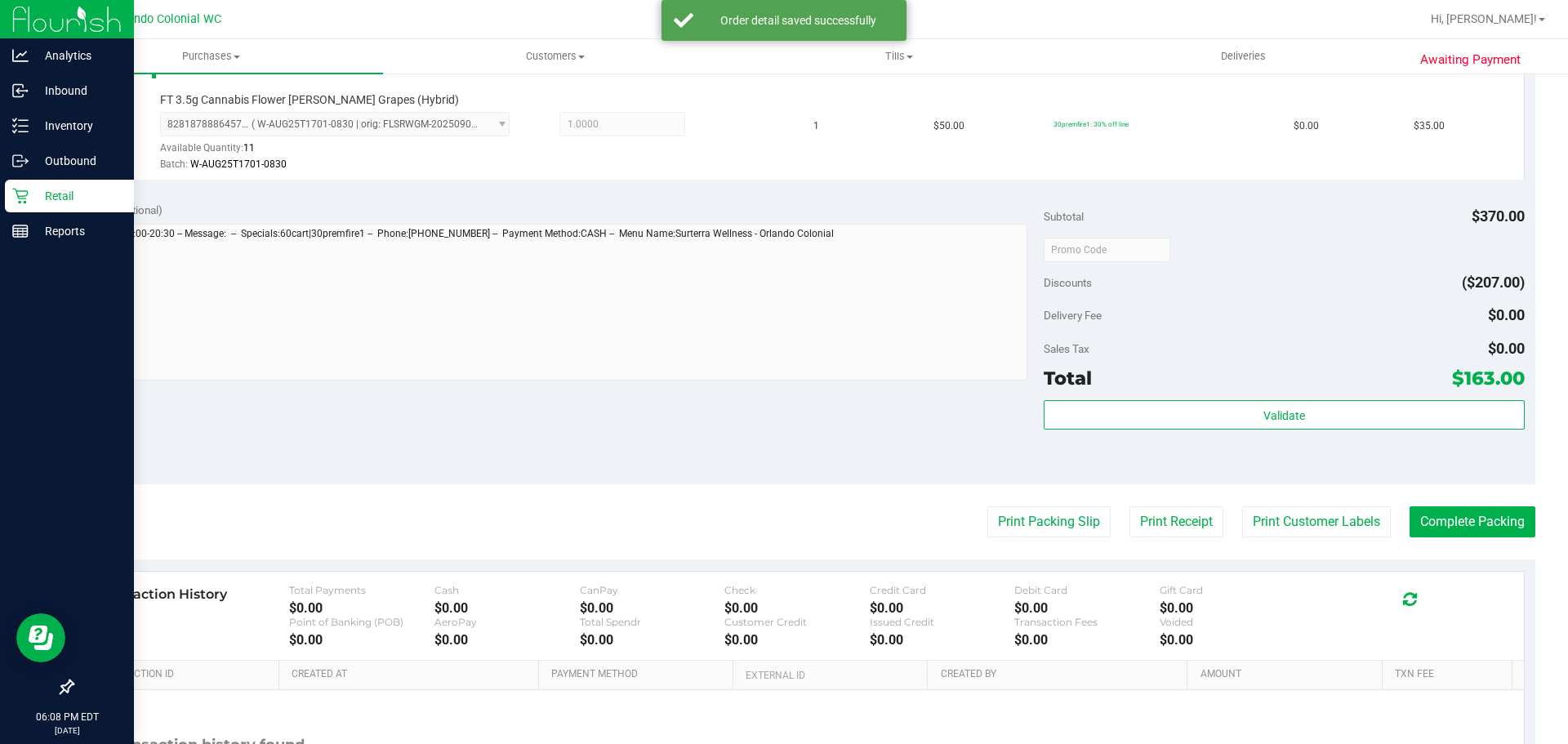
scroll to position [875, 0]
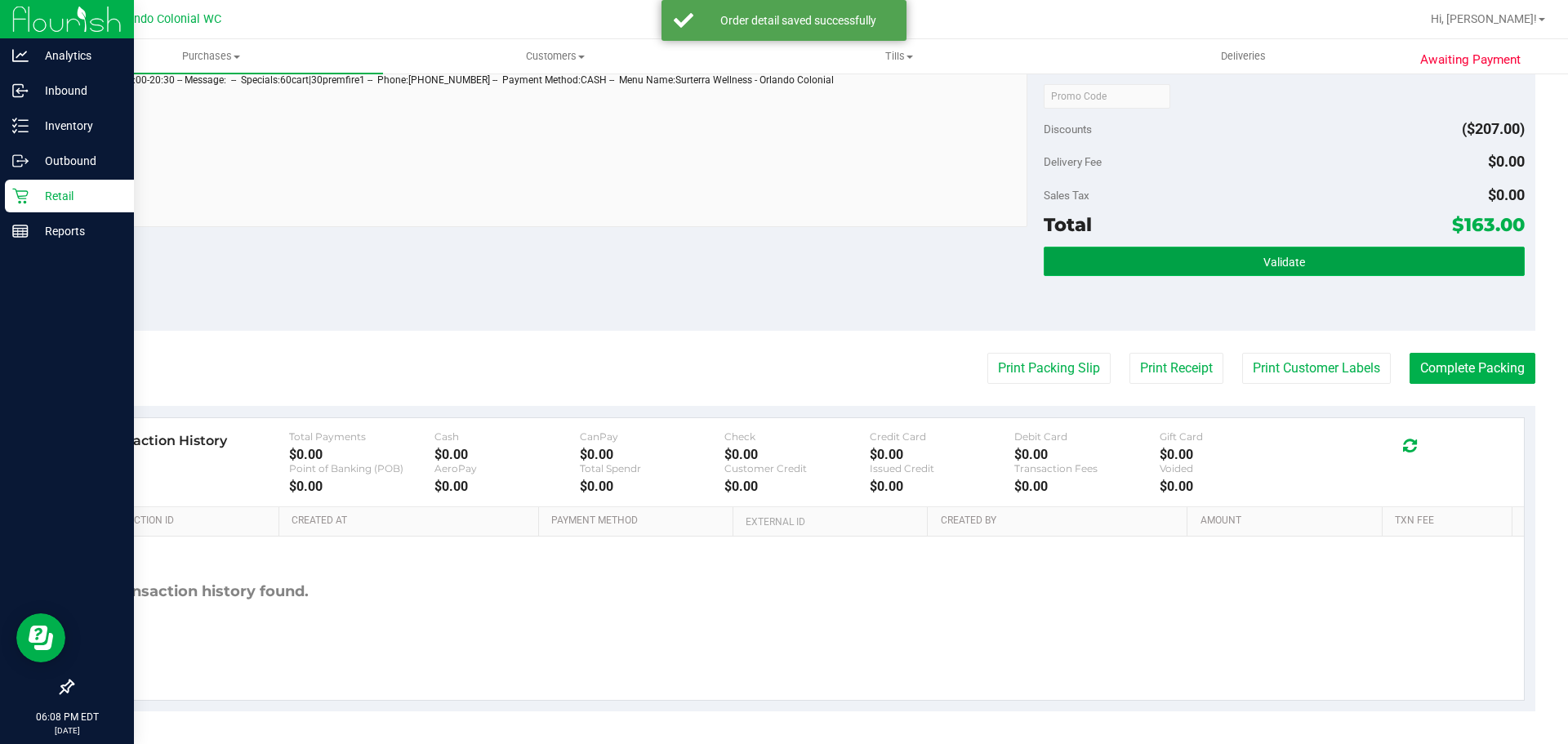
click at [1217, 266] on button "Validate" at bounding box center [1282, 261] width 480 height 30
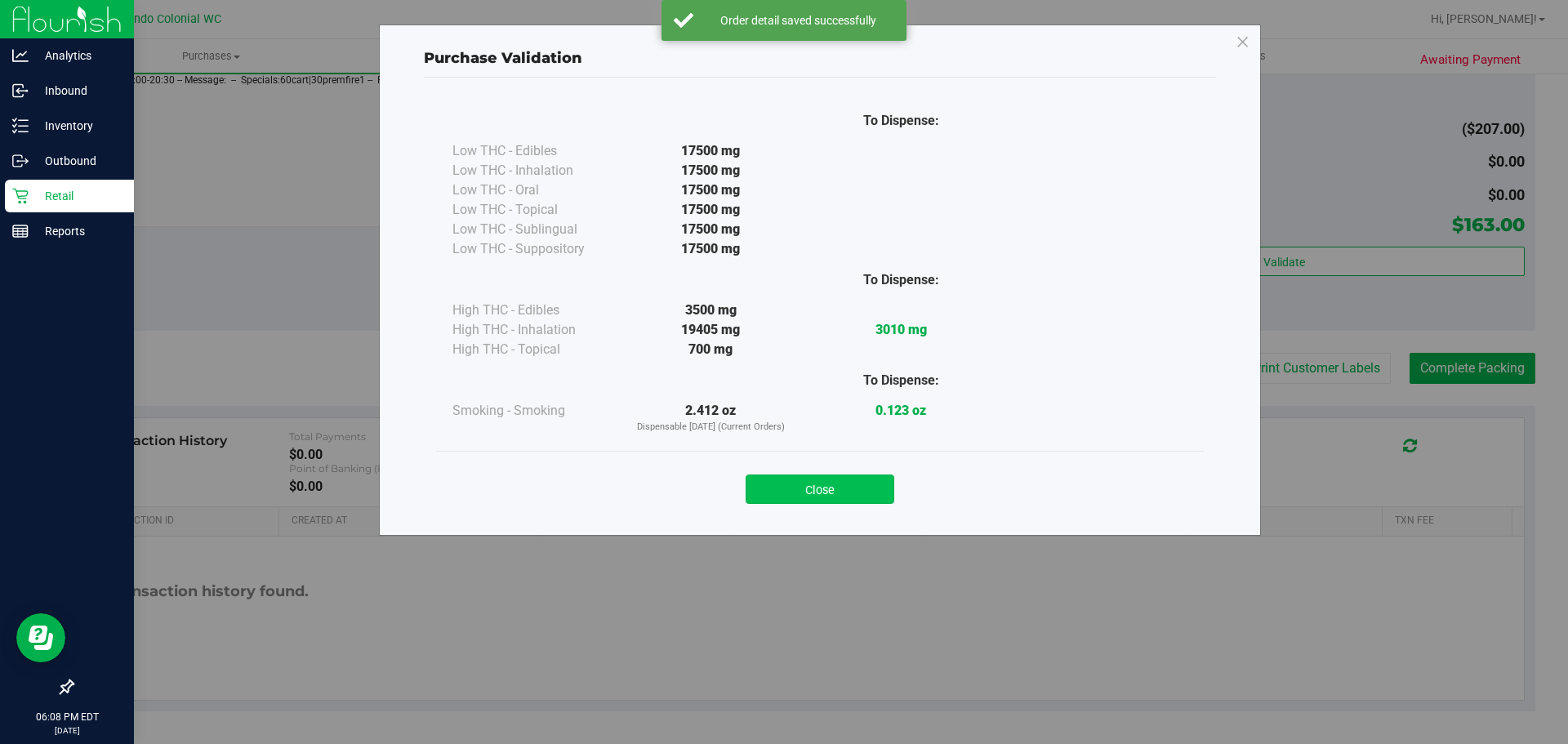
click at [835, 500] on button "Close" at bounding box center [819, 490] width 149 height 30
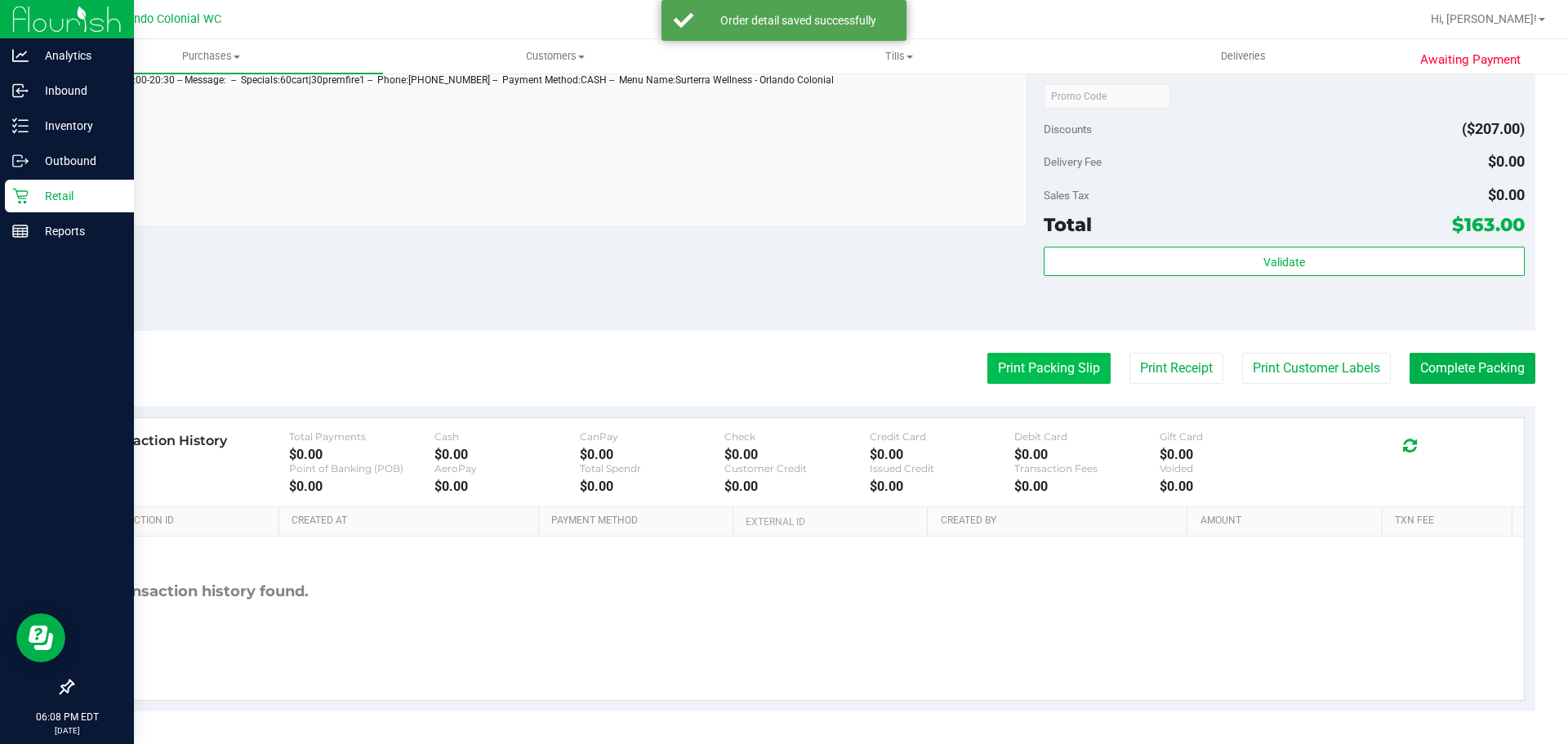
click at [1040, 374] on button "Print Packing Slip" at bounding box center [1048, 369] width 123 height 32
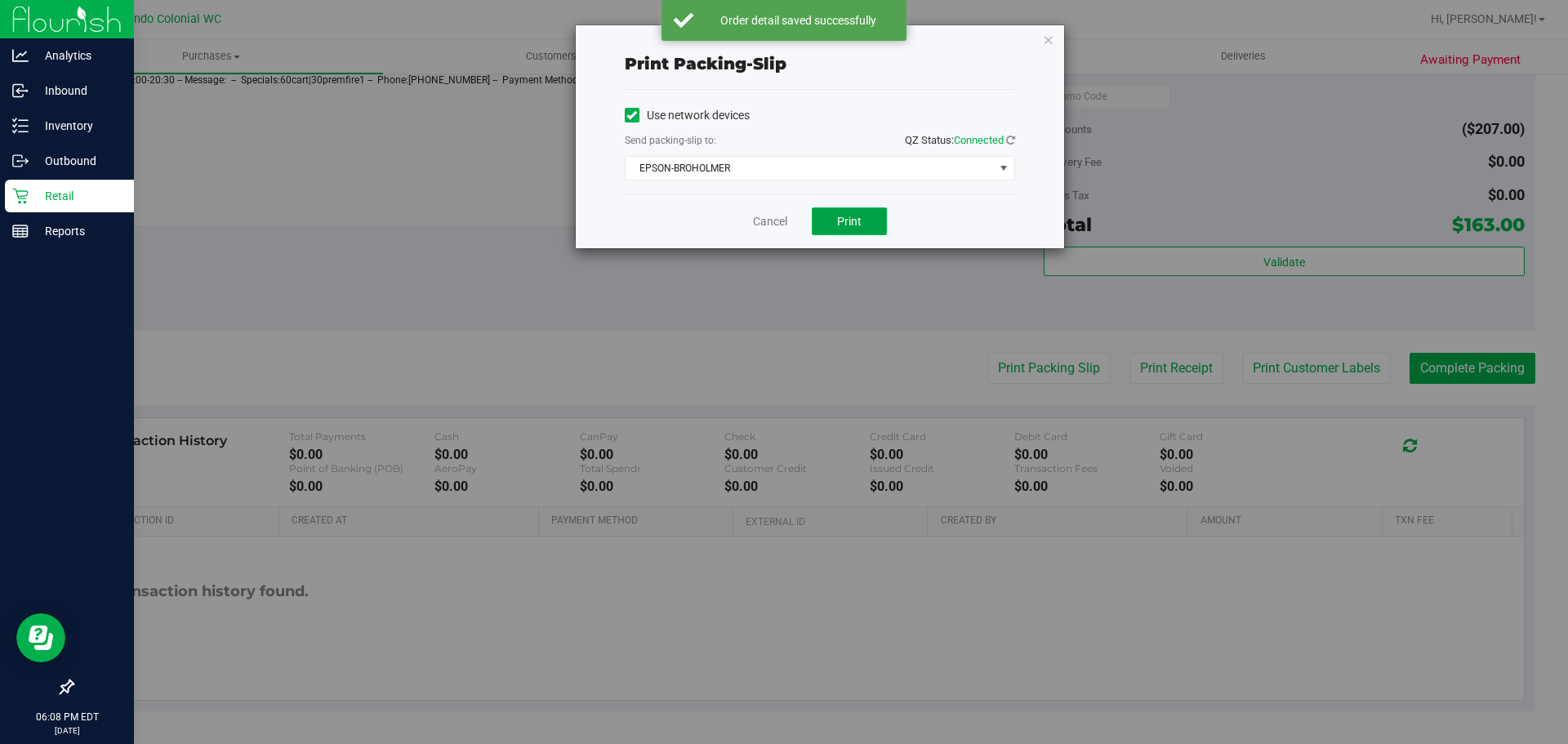
click at [857, 232] on button "Print" at bounding box center [849, 222] width 75 height 28
click at [766, 223] on link "Cancel" at bounding box center [769, 221] width 34 height 17
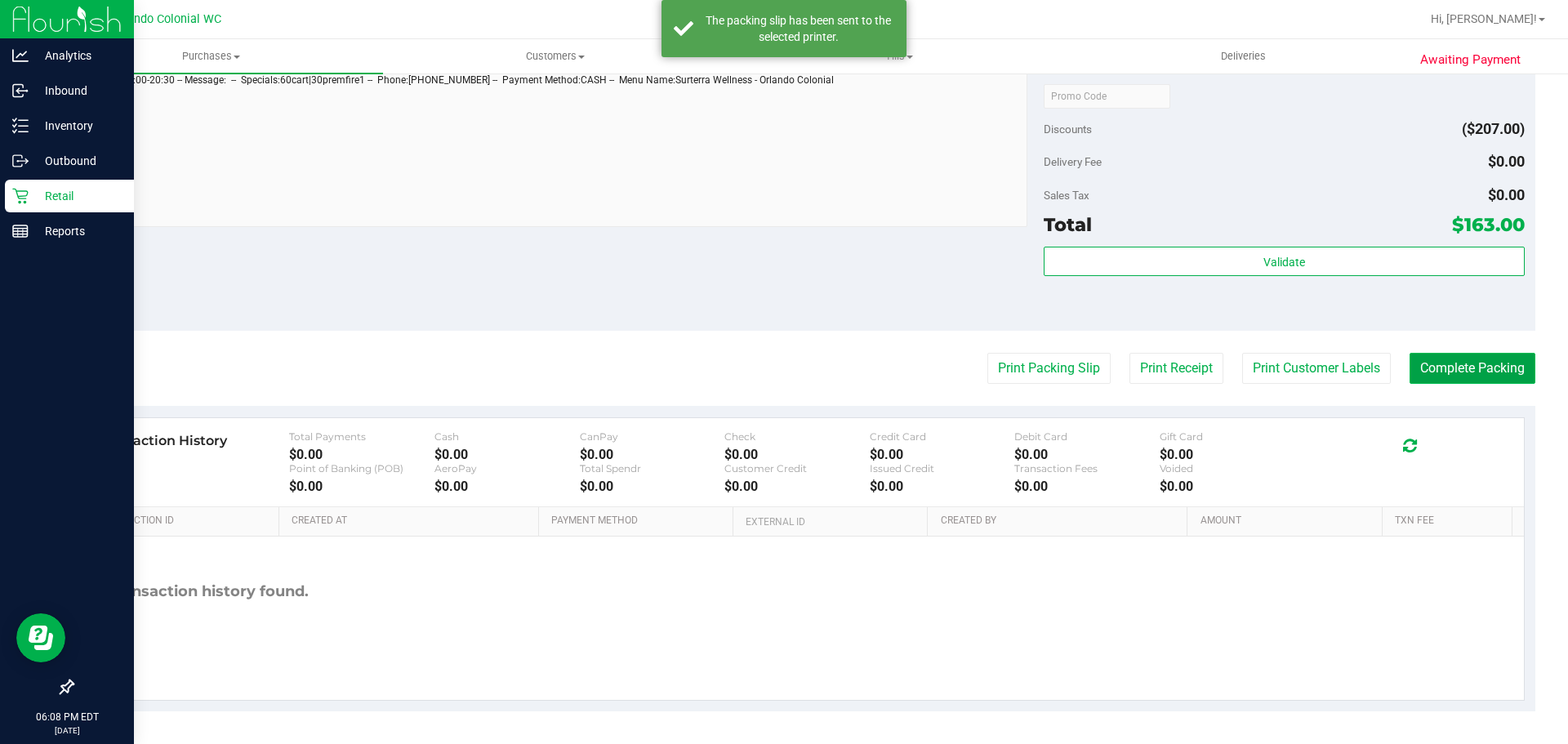
click at [1495, 365] on button "Complete Packing" at bounding box center [1472, 369] width 126 height 32
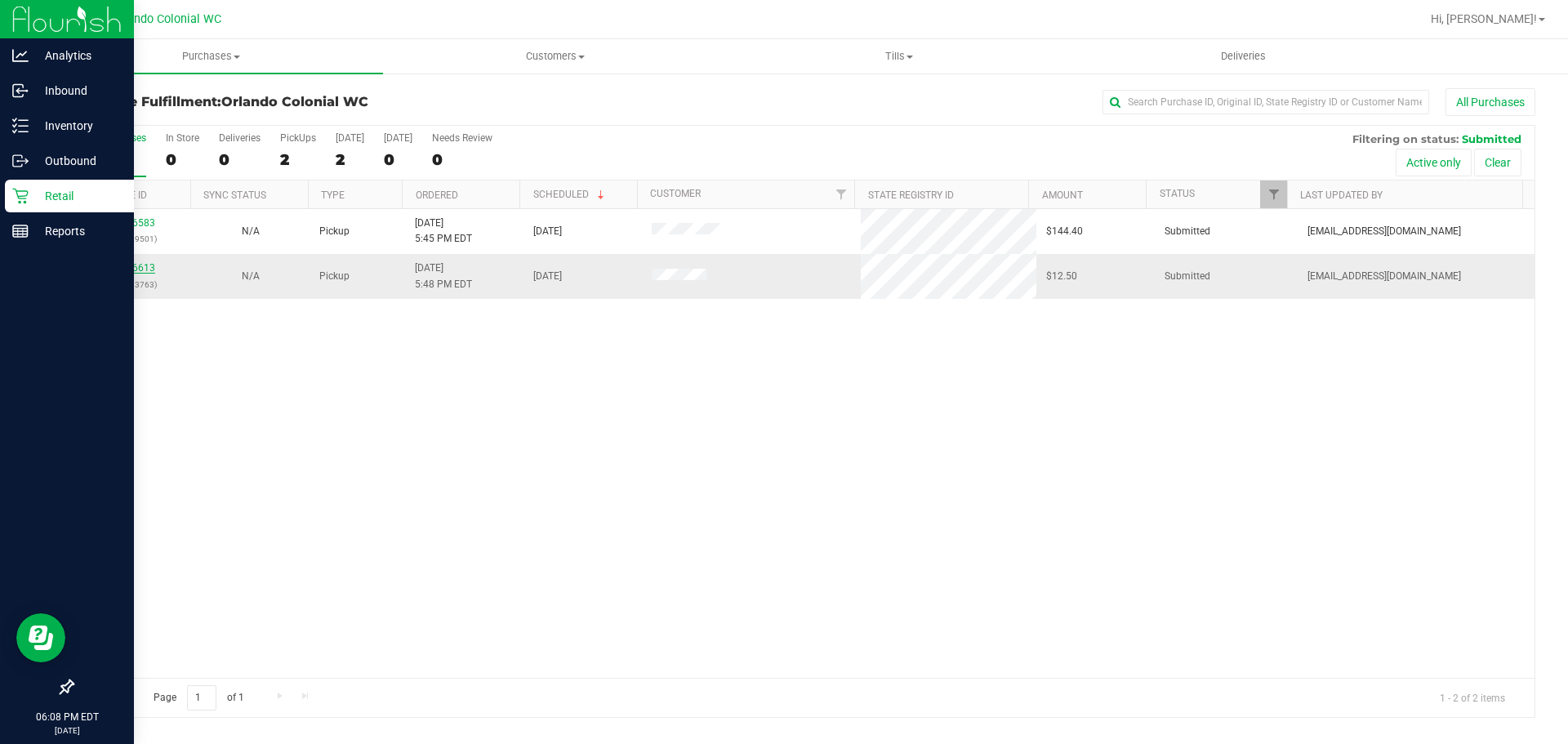
click at [128, 263] on link "11976613" at bounding box center [132, 268] width 45 height 12
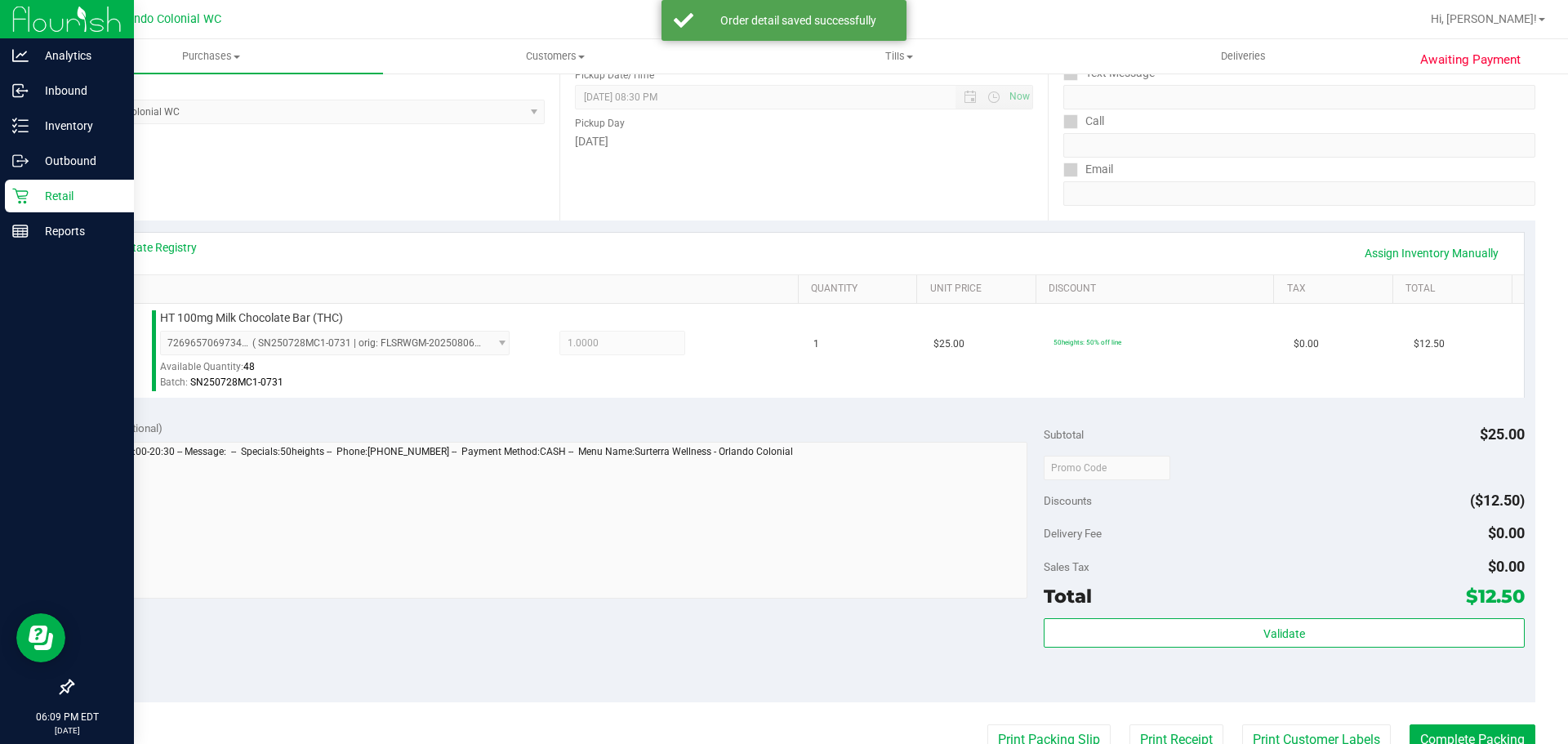
scroll to position [591, 0]
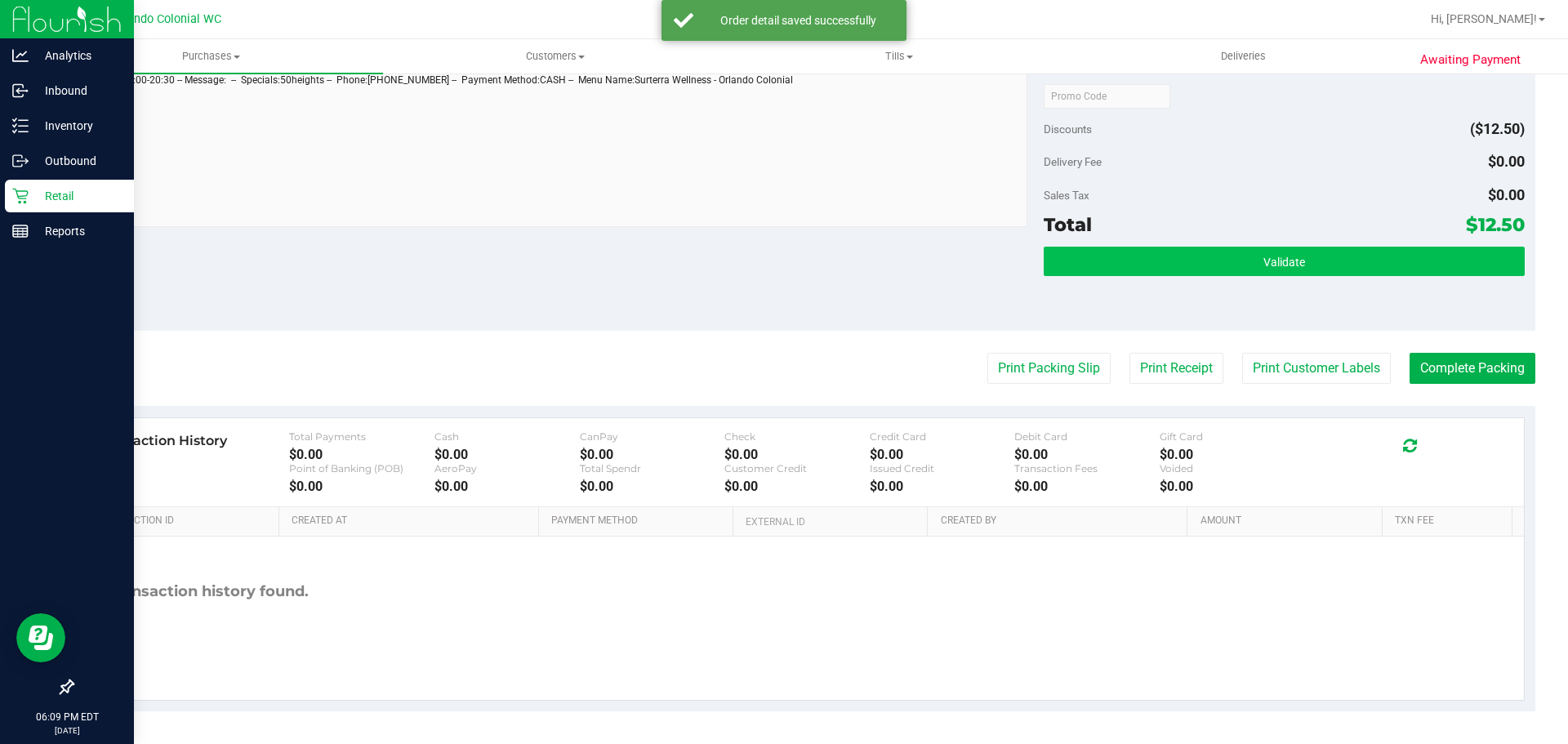
click at [1307, 268] on button "Validate" at bounding box center [1282, 261] width 480 height 30
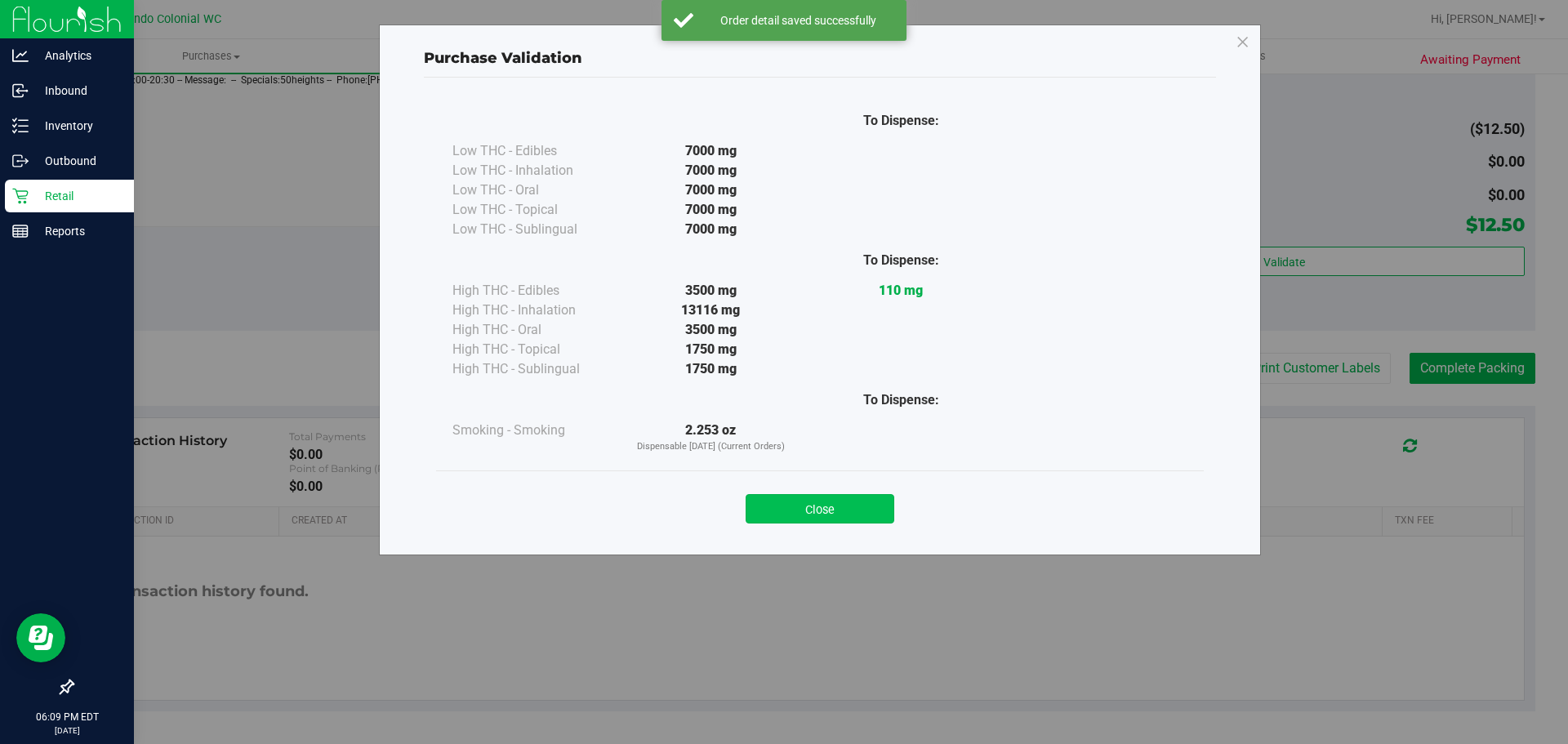
click at [857, 521] on button "Close" at bounding box center [819, 509] width 149 height 30
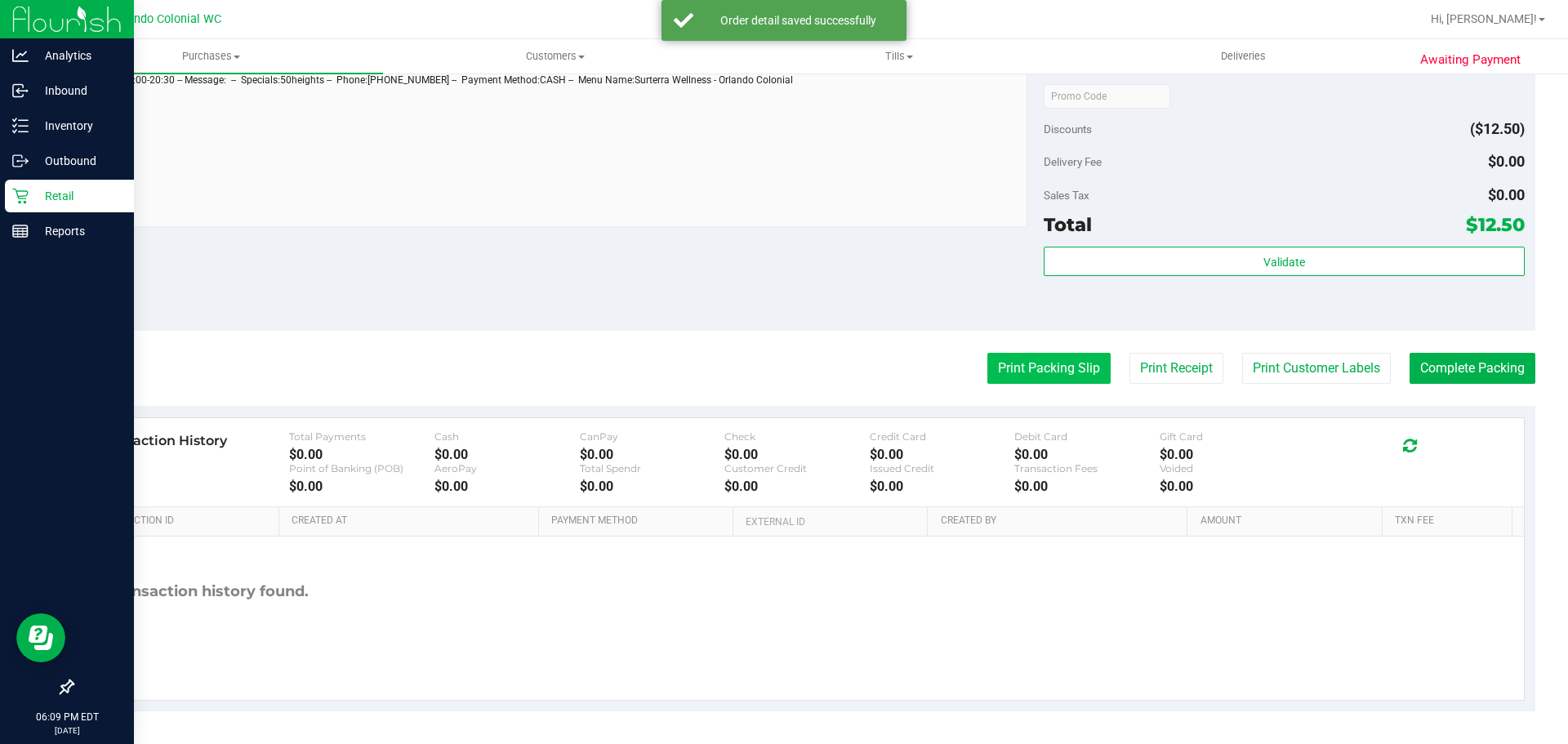
click at [1084, 357] on button "Print Packing Slip" at bounding box center [1048, 369] width 123 height 32
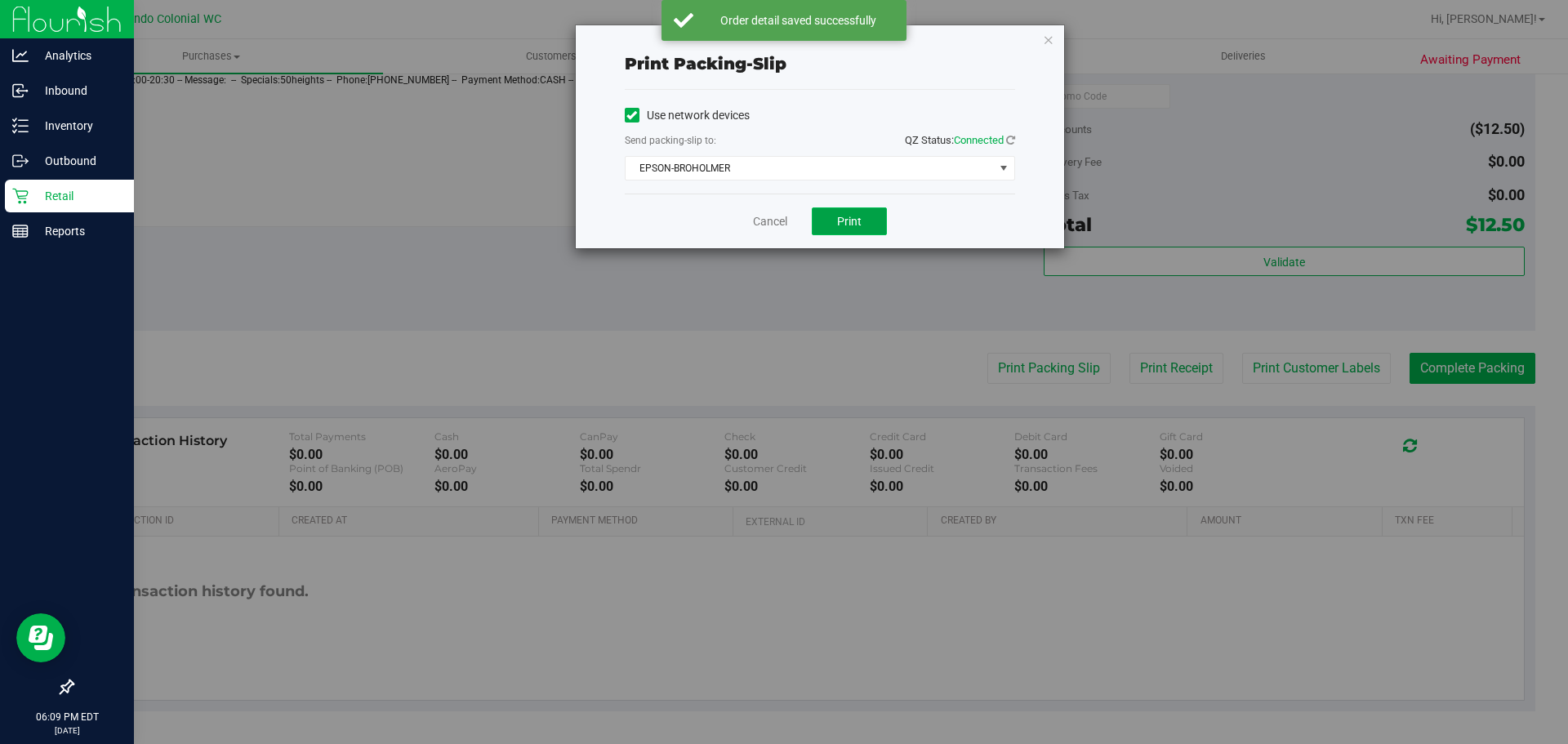
click at [849, 222] on span "Print" at bounding box center [849, 221] width 25 height 13
click at [776, 219] on link "Cancel" at bounding box center [769, 221] width 34 height 17
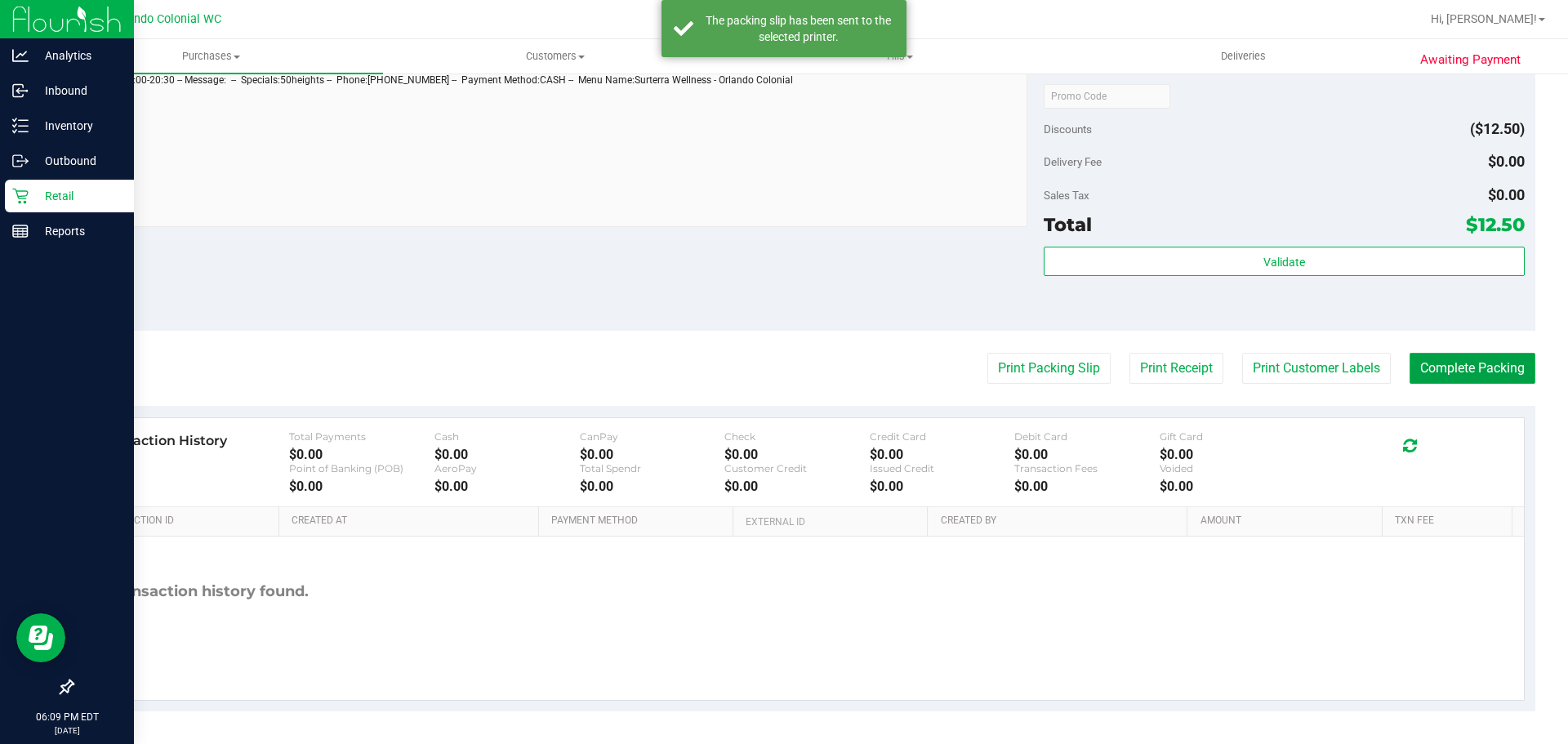
click at [1471, 356] on button "Complete Packing" at bounding box center [1472, 369] width 126 height 32
